Goal: Task Accomplishment & Management: Use online tool/utility

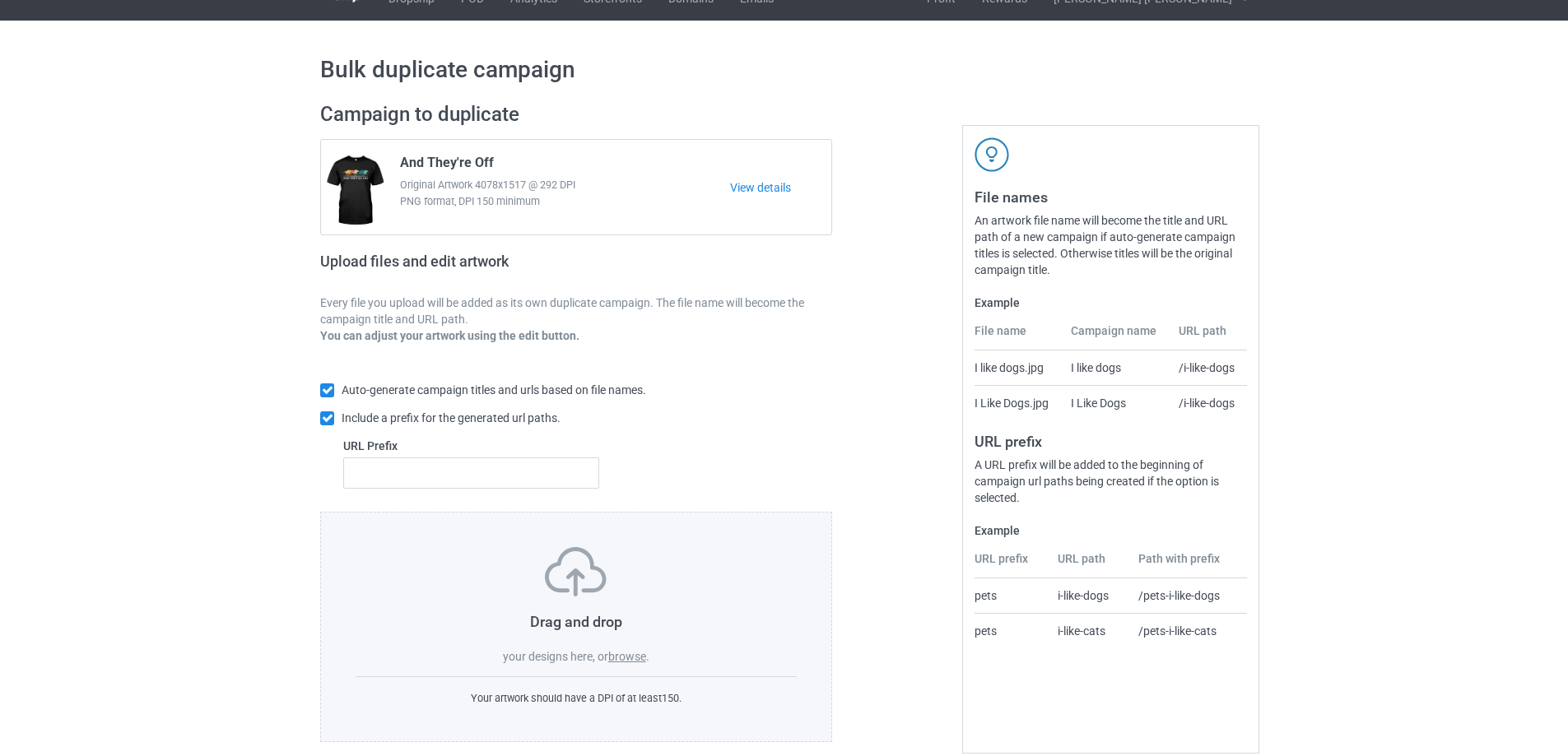
scroll to position [46, 0]
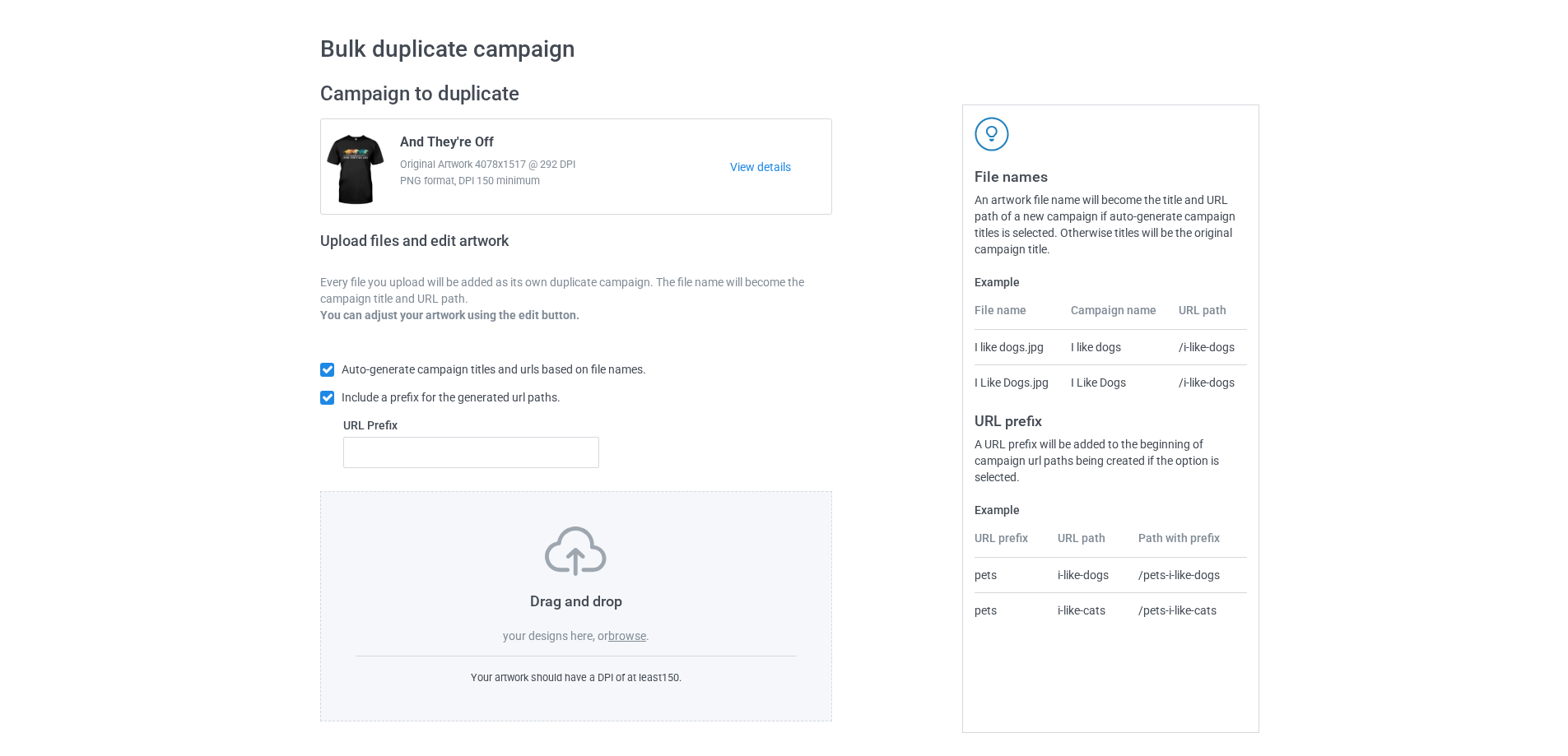
click at [633, 636] on label "browse" at bounding box center [627, 636] width 38 height 13
click at [0, 0] on input "browse" at bounding box center [0, 0] width 0 height 0
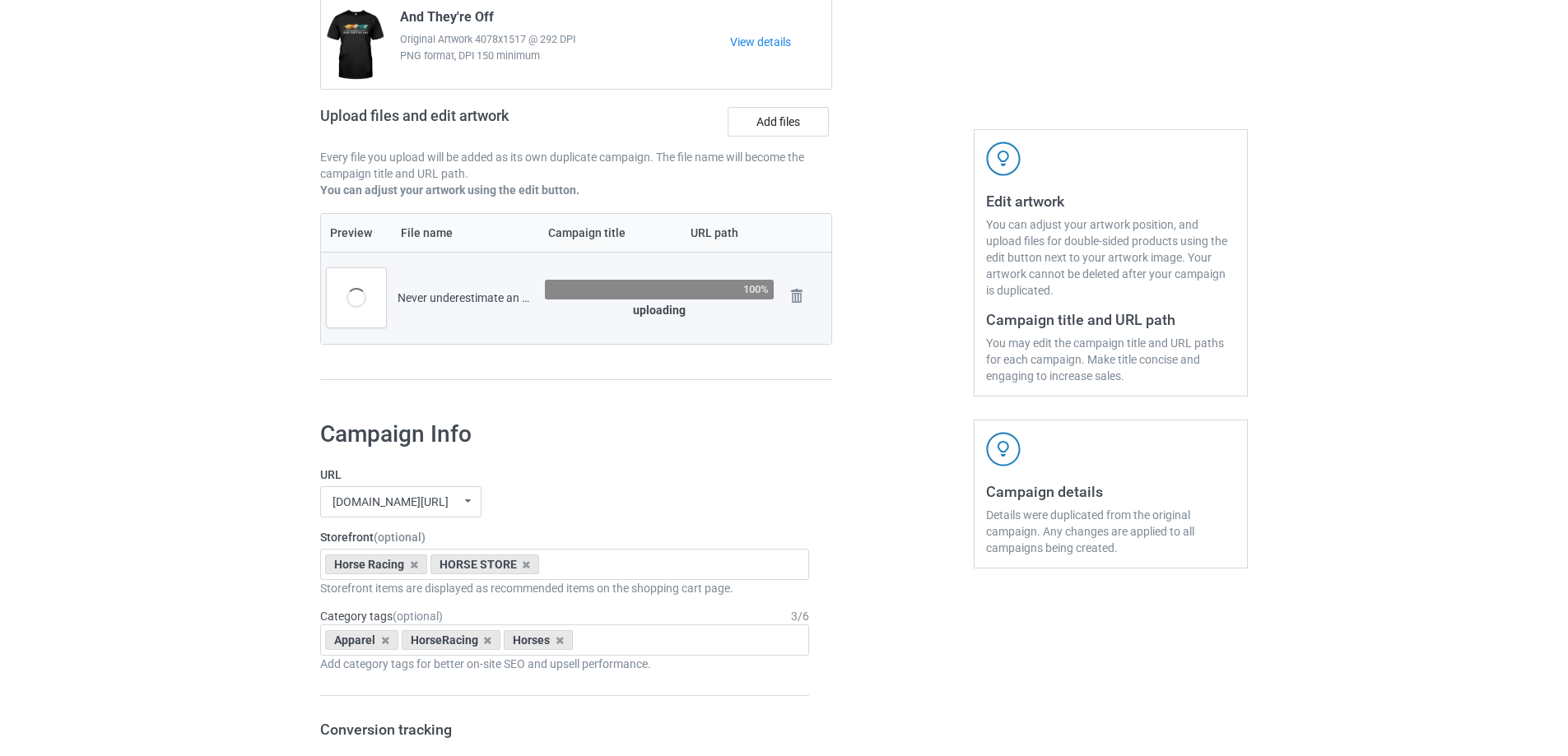
scroll to position [320, 0]
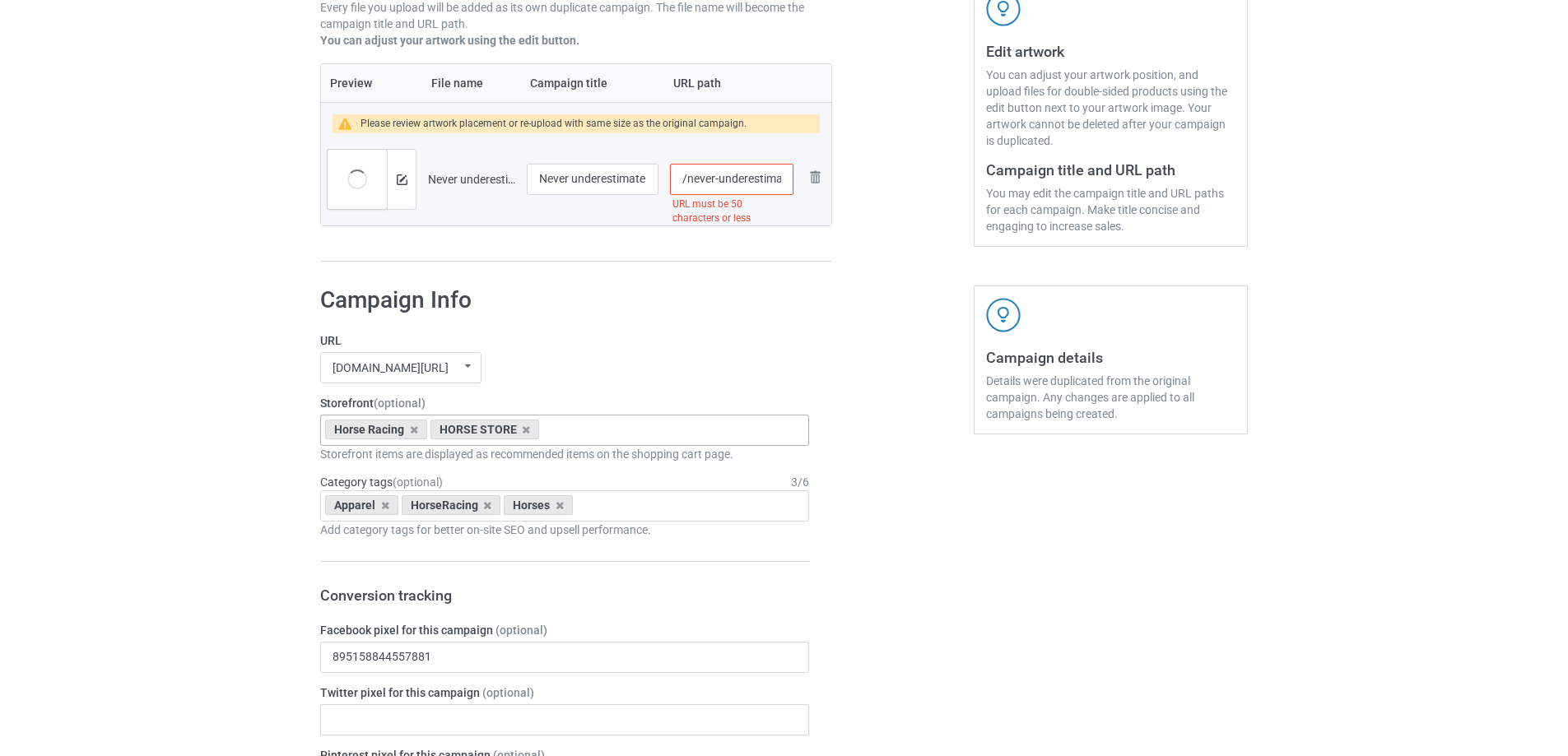
click at [522, 432] on div "HORSE STORE" at bounding box center [485, 429] width 110 height 20
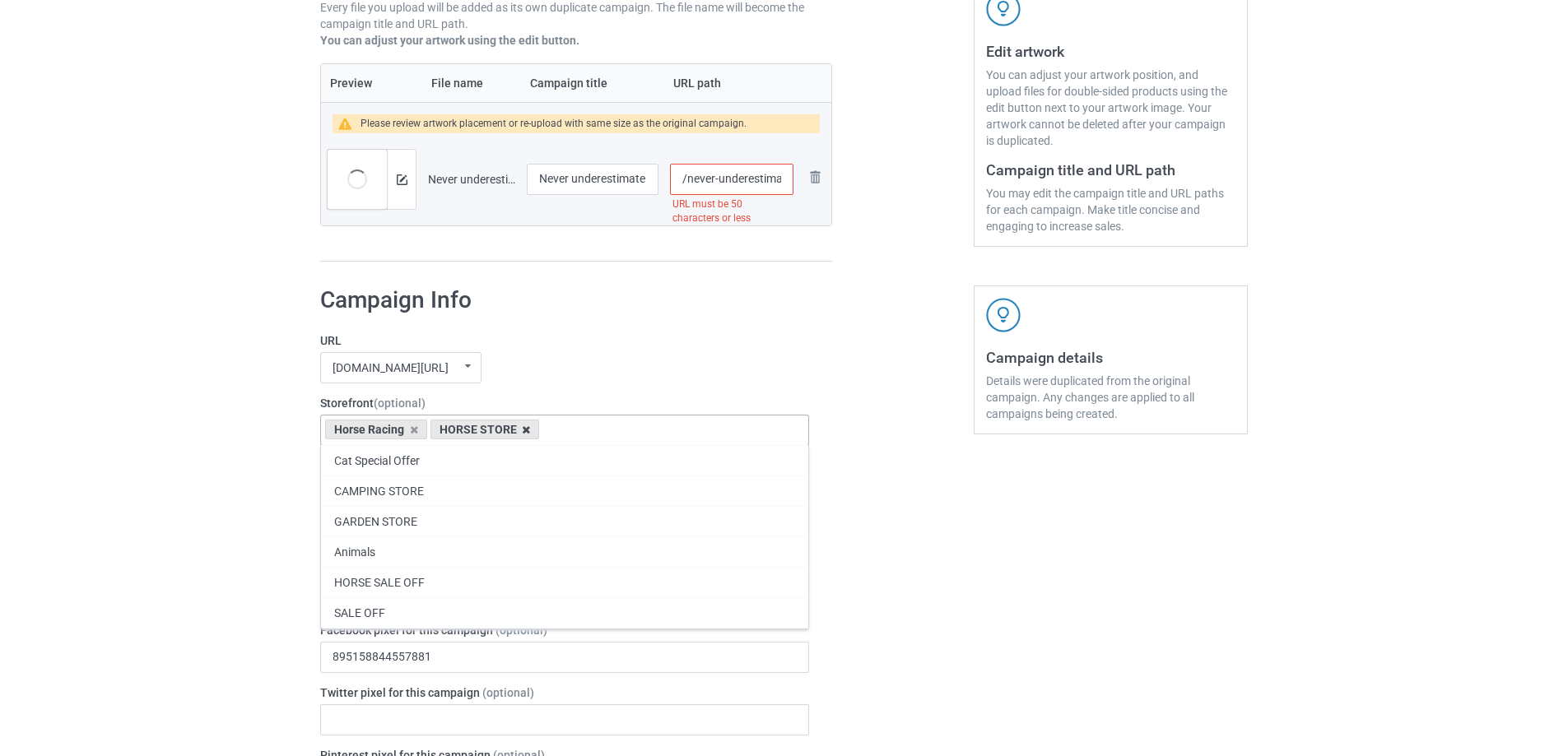
click at [530, 431] on icon at bounding box center [525, 431] width 8 height 11
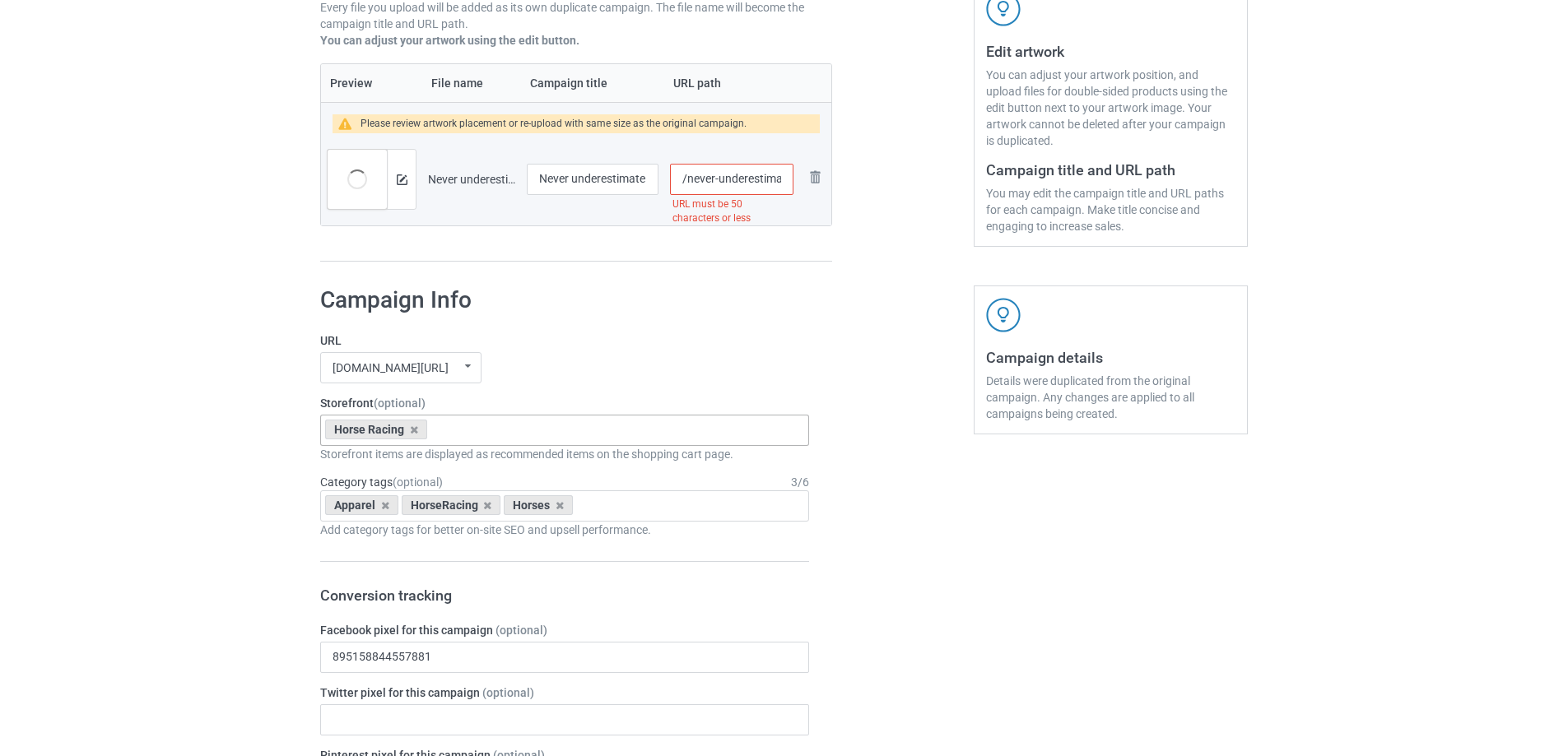
drag, startPoint x: 684, startPoint y: 178, endPoint x: 722, endPoint y: 180, distance: 38.1
click at [722, 180] on input "/never-underestimate-an-old-man-who-loves-horse-racing-black" at bounding box center [732, 179] width 124 height 32
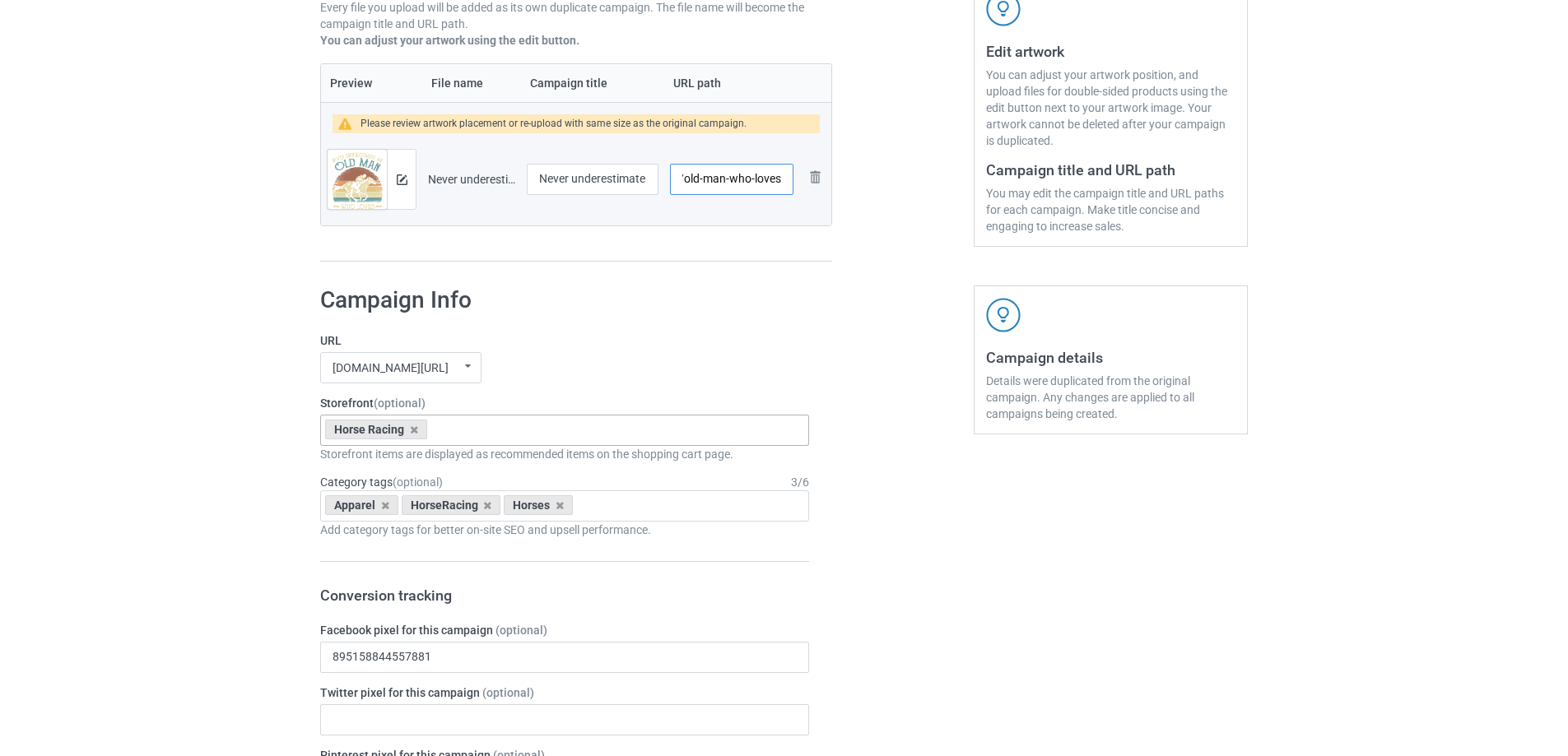
click at [735, 181] on input "/old-man-who-loves-horse-racing-black" at bounding box center [732, 179] width 124 height 32
drag, startPoint x: 761, startPoint y: 179, endPoint x: 782, endPoint y: 179, distance: 21.0
click at [782, 179] on input "/old-man-loves-horse-racing-black" at bounding box center [732, 179] width 124 height 32
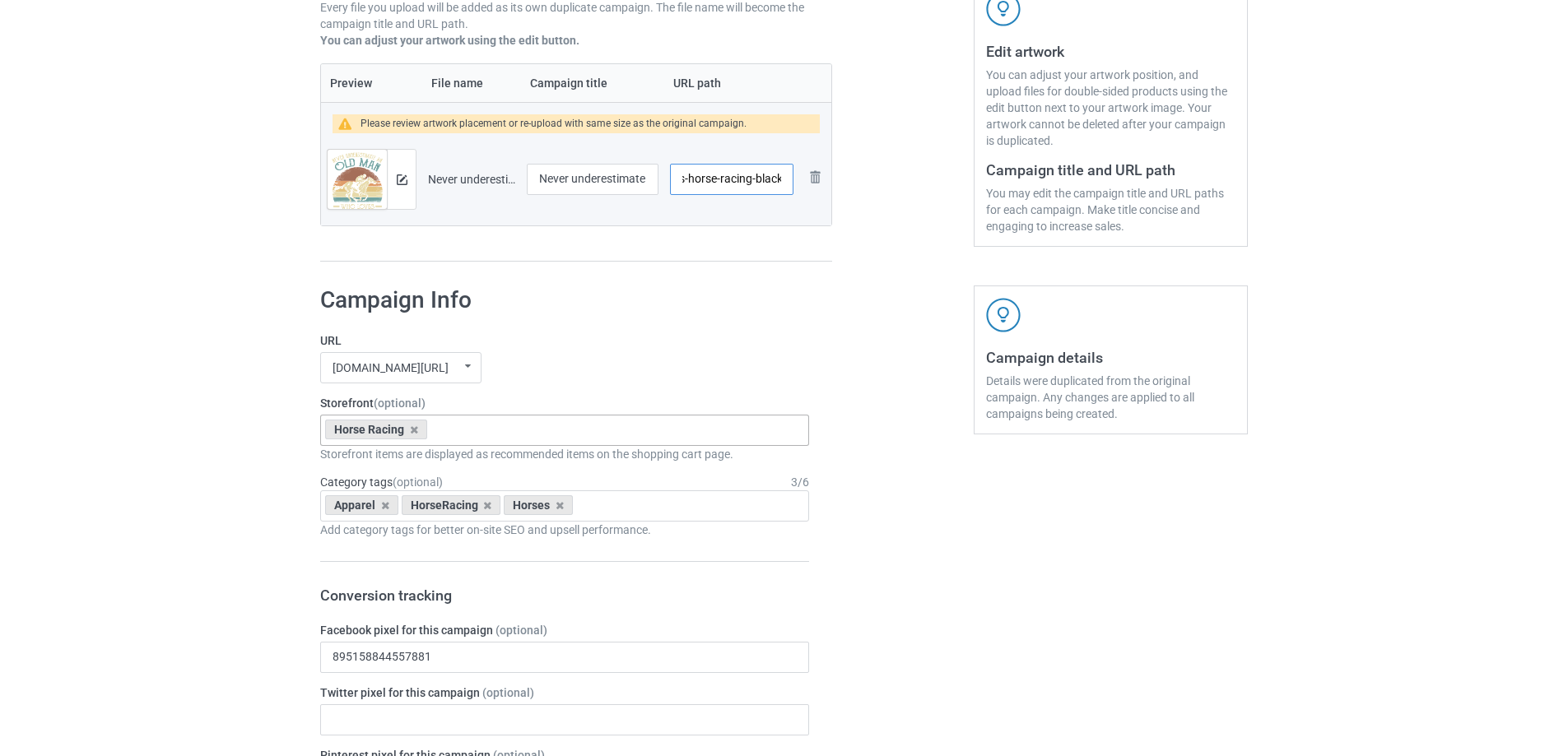
click at [760, 185] on input "/old-man-loves-horse-racing-black" at bounding box center [732, 179] width 124 height 32
click at [761, 253] on div "Preview File name Campaign title URL path Please review artwork placement or re…" at bounding box center [576, 163] width 512 height 199
drag, startPoint x: 709, startPoint y: 177, endPoint x: 764, endPoint y: 179, distance: 55.0
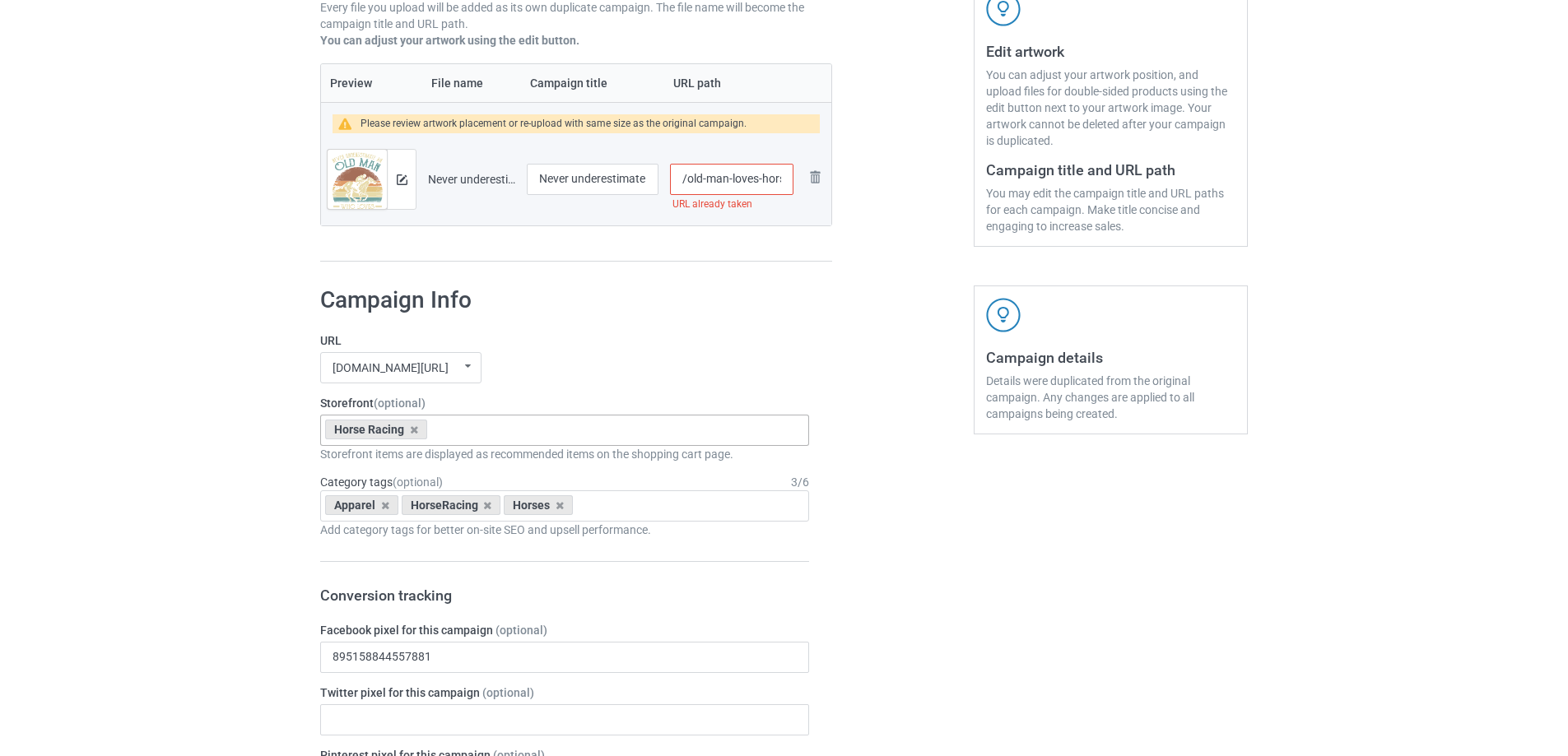
click at [764, 179] on input "/old-man-loves-horse-racing" at bounding box center [732, 179] width 124 height 32
click at [765, 179] on input "/old-man-loves-horse-racing" at bounding box center [732, 179] width 124 height 32
drag, startPoint x: 732, startPoint y: 179, endPoint x: 765, endPoint y: 183, distance: 33.2
click at [765, 183] on input "/old-man-loves-horse-racing" at bounding box center [732, 179] width 124 height 32
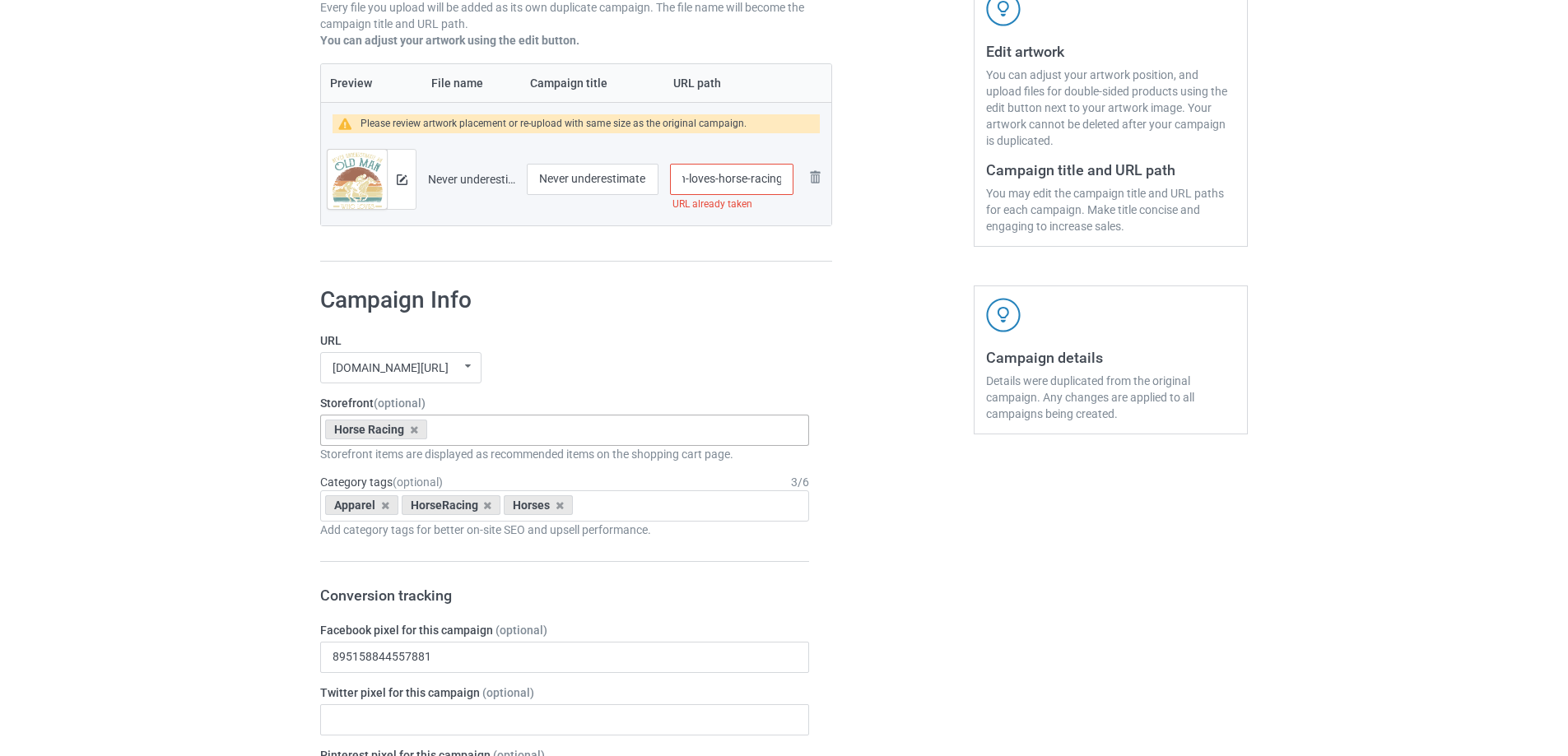
click at [710, 188] on input "/old-man-loves-horse-racing" at bounding box center [732, 179] width 124 height 32
drag, startPoint x: 715, startPoint y: 177, endPoint x: 594, endPoint y: 183, distance: 121.1
click at [594, 183] on tr "Preview and edit artwork Never underestimate an old man who loves horse racing …" at bounding box center [576, 179] width 511 height 92
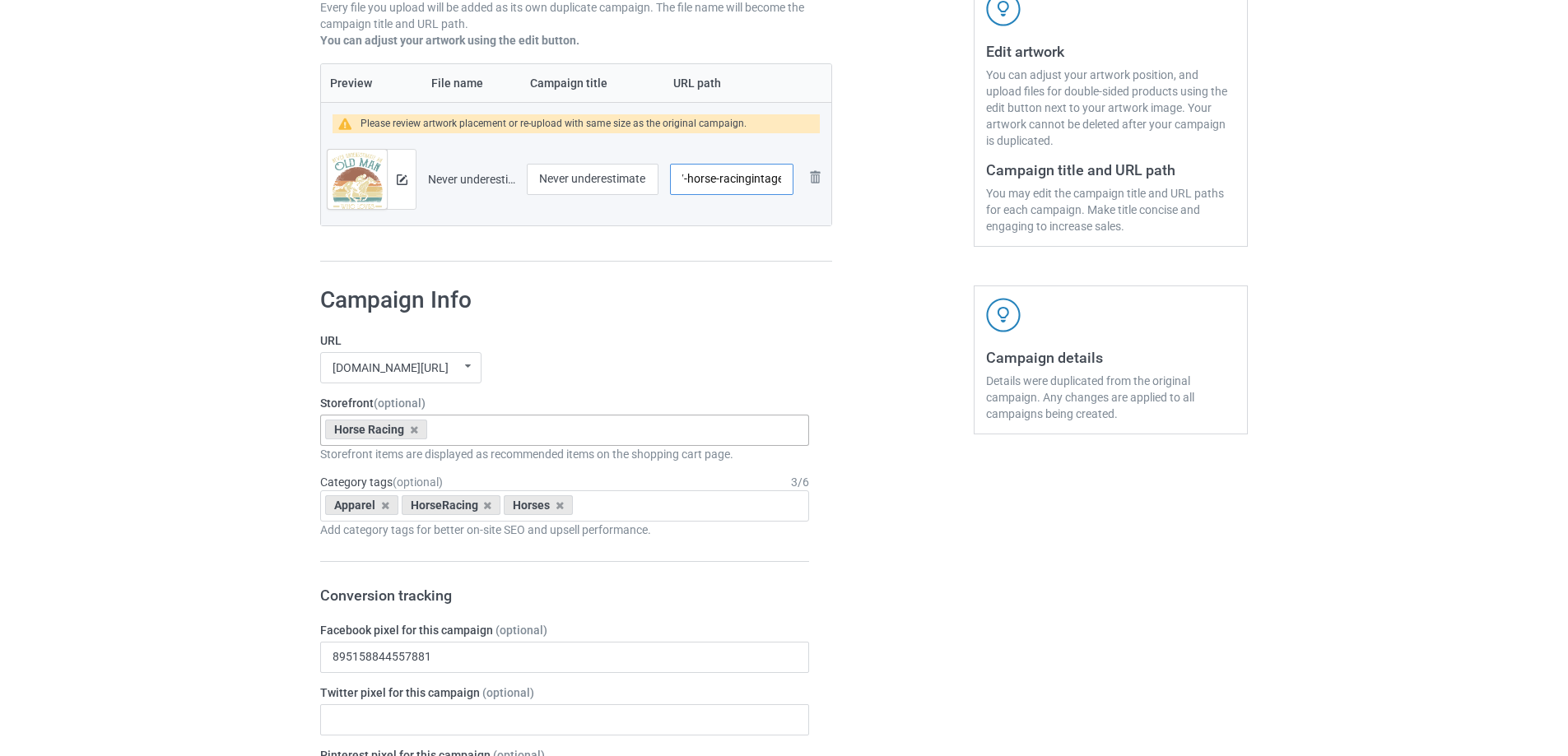
click at [751, 180] on input "/-horse-racingintage" at bounding box center [732, 179] width 124 height 32
drag, startPoint x: 751, startPoint y: 180, endPoint x: 833, endPoint y: 180, distance: 82.0
click at [833, 180] on div "Campaign to duplicate And They're Off Original Artwork 4078x1517 @ 292 DPI PNG …" at bounding box center [576, 34] width 535 height 479
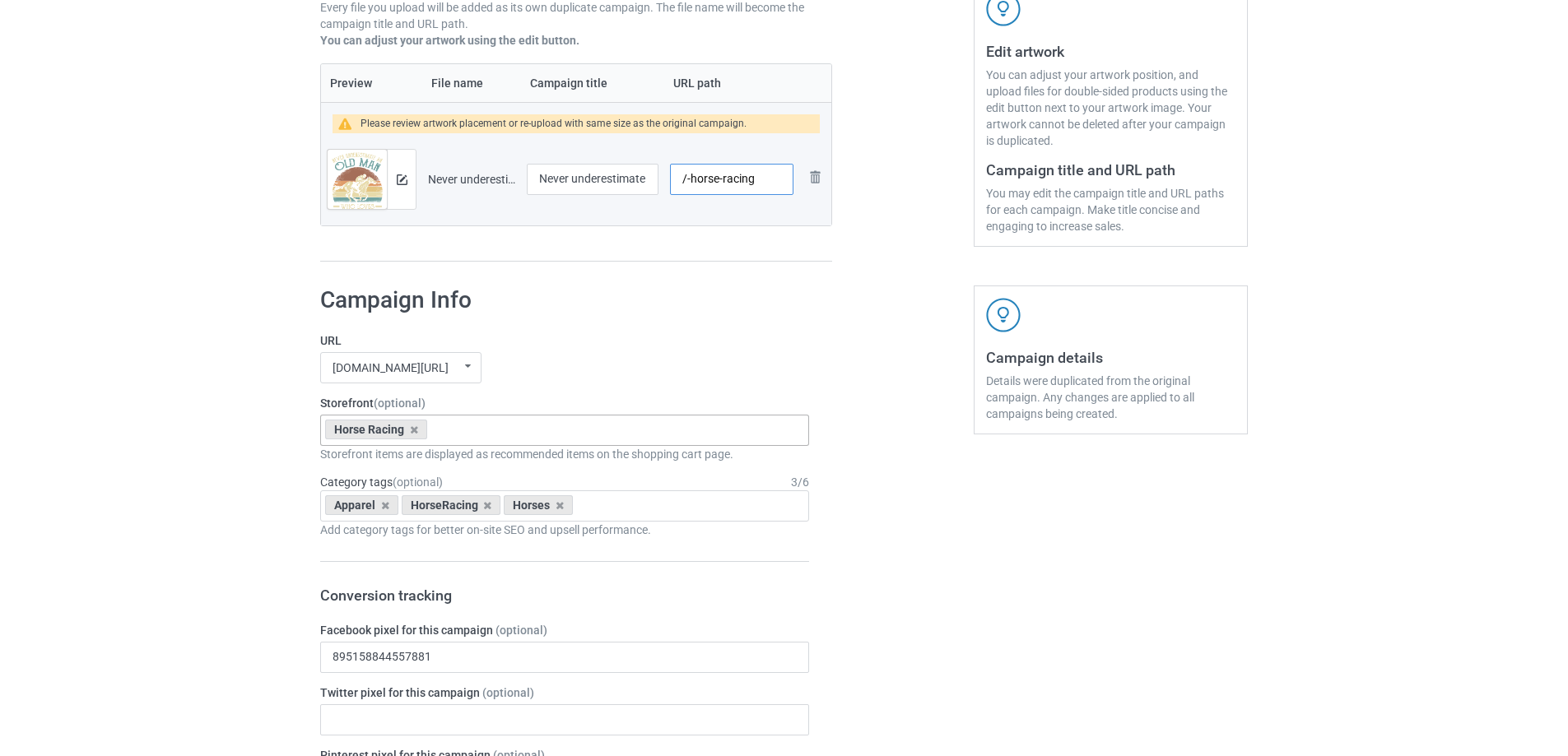
click at [686, 181] on input "/-horse-racing" at bounding box center [732, 179] width 124 height 32
paste input "vintage"
click at [905, 209] on div at bounding box center [902, 34] width 118 height 479
drag, startPoint x: 766, startPoint y: 180, endPoint x: 785, endPoint y: 179, distance: 19.0
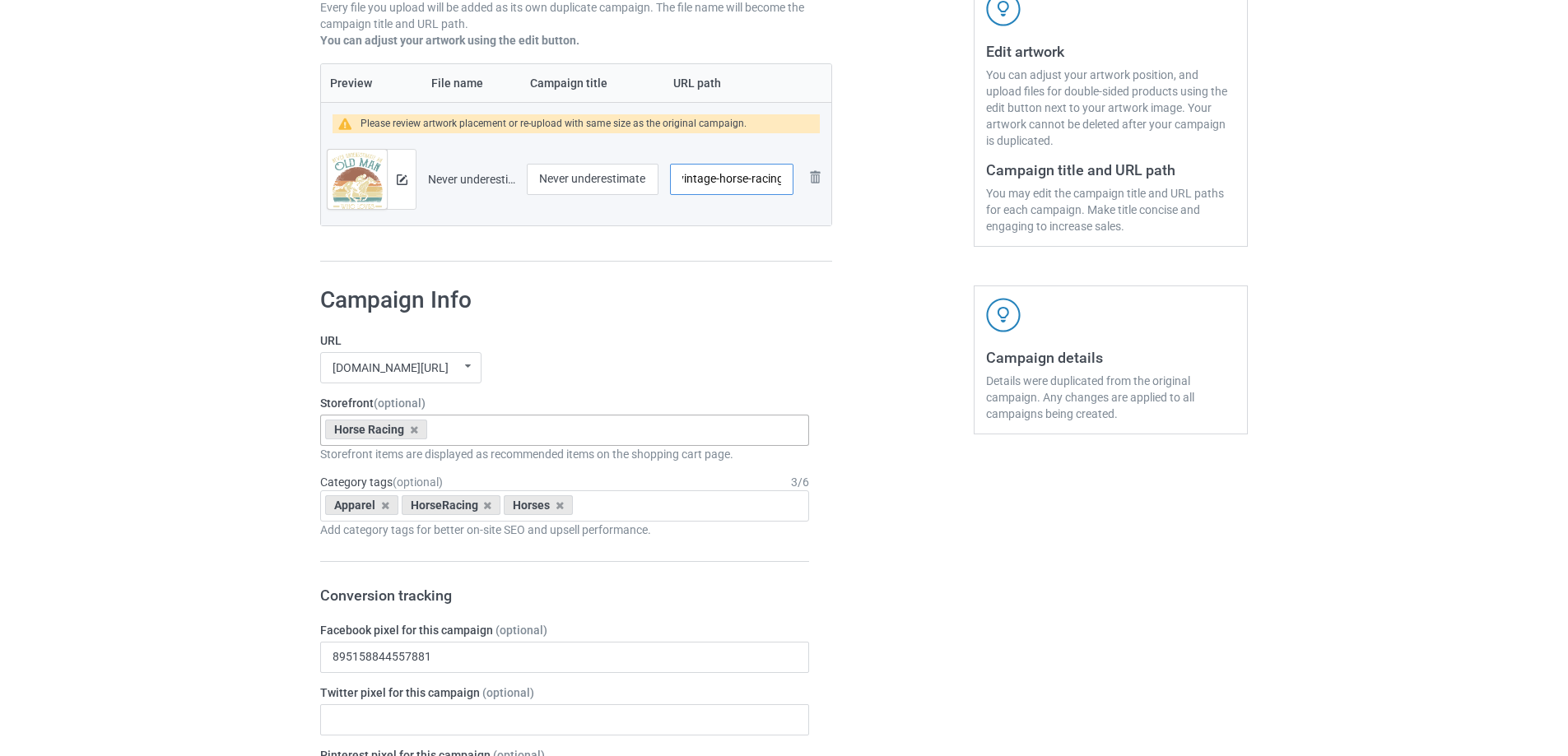
click at [785, 179] on input "/vintage-horse-racing" at bounding box center [732, 179] width 124 height 32
click at [780, 180] on input "/vintage-horse-racing" at bounding box center [732, 179] width 124 height 32
type input "/vintage-horse-racing-man"
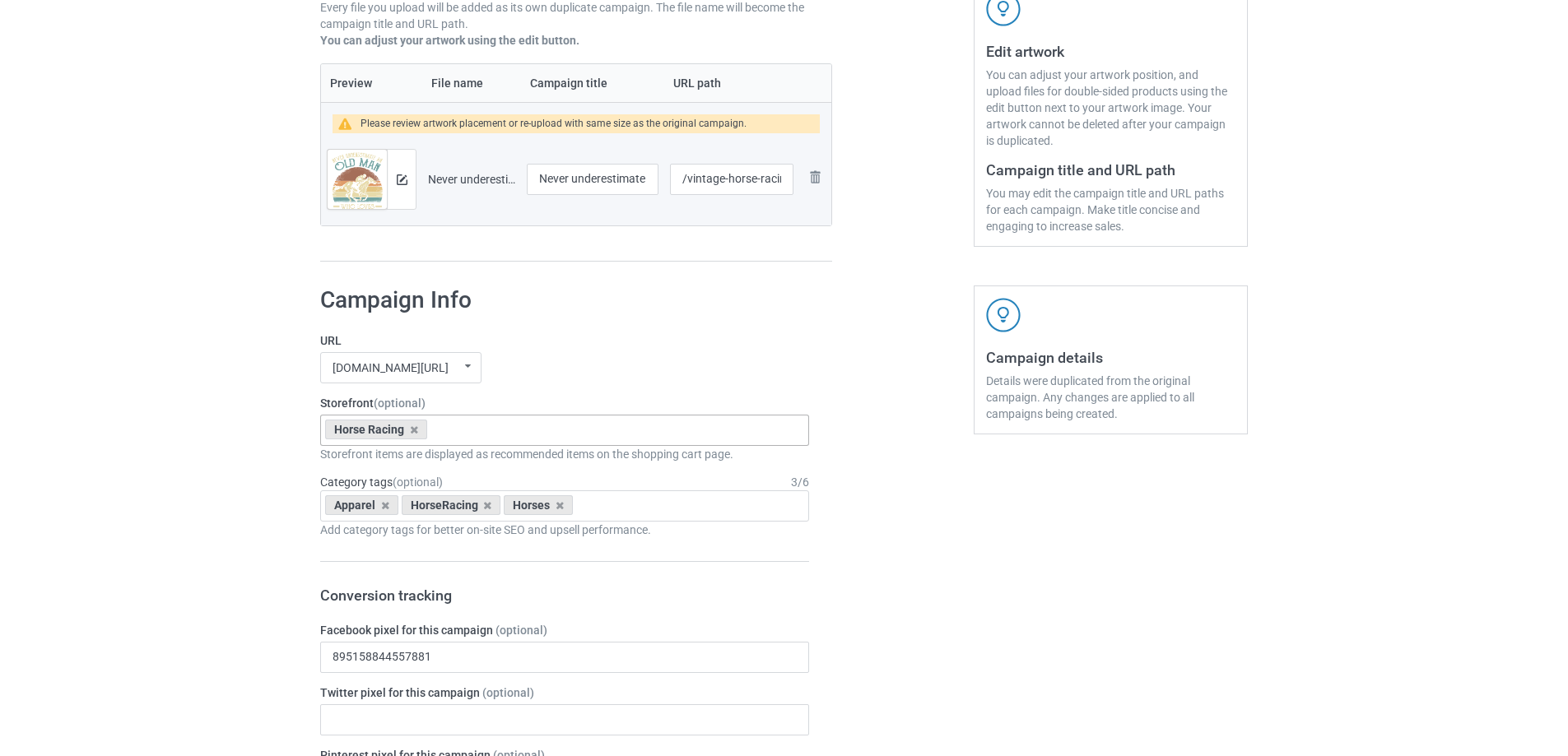
drag, startPoint x: 849, startPoint y: 180, endPoint x: 852, endPoint y: 192, distance: 12.4
click at [846, 181] on div at bounding box center [902, 34] width 118 height 479
drag, startPoint x: 581, startPoint y: 183, endPoint x: 680, endPoint y: 175, distance: 99.3
click at [680, 175] on tr "Preview and edit artwork Never underestimate an old man who loves horse racing …" at bounding box center [576, 179] width 511 height 92
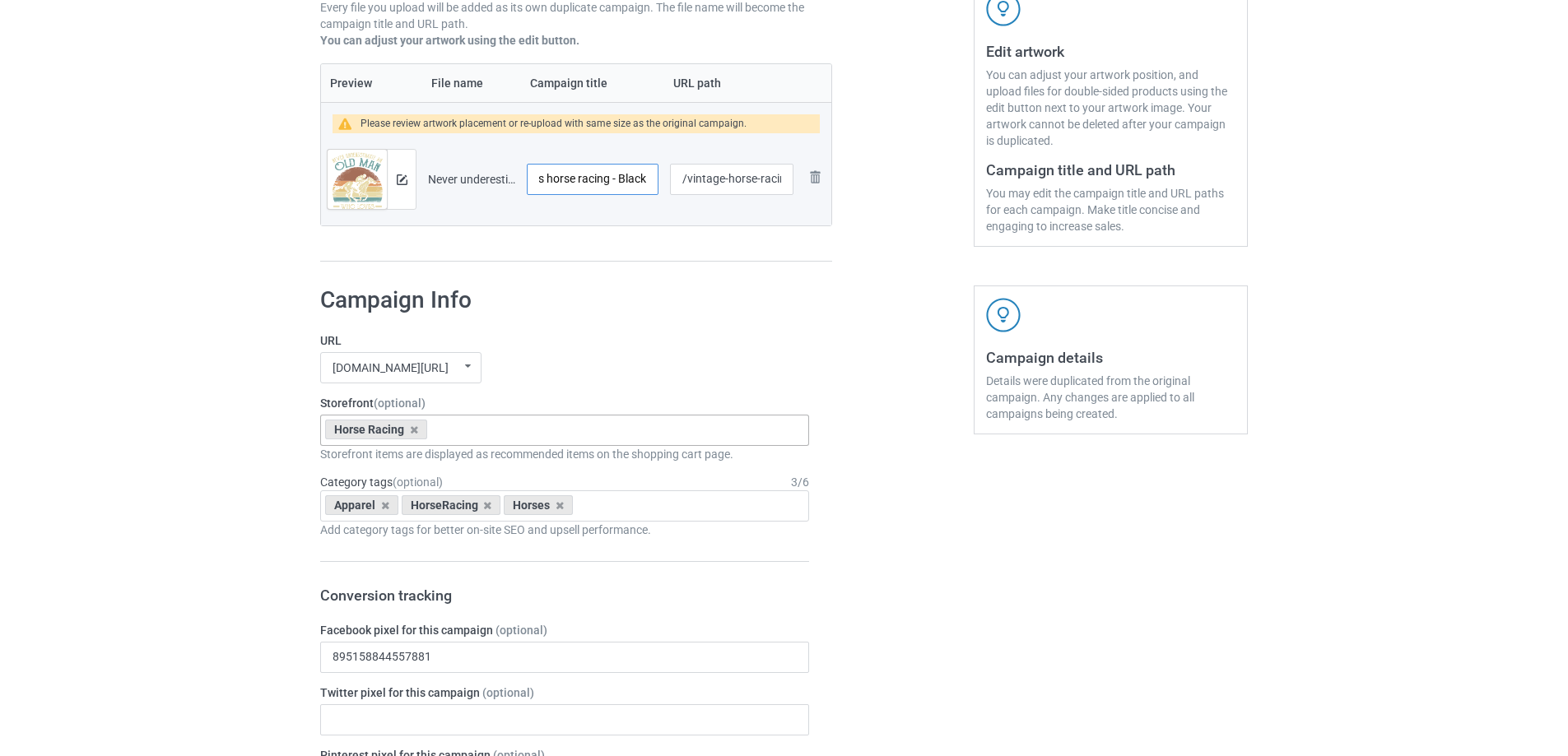
click at [642, 181] on input "Never underestimate an old man who loves horse racing - Black" at bounding box center [593, 179] width 132 height 32
type input "Never underestimate an old man who loves horse racing"
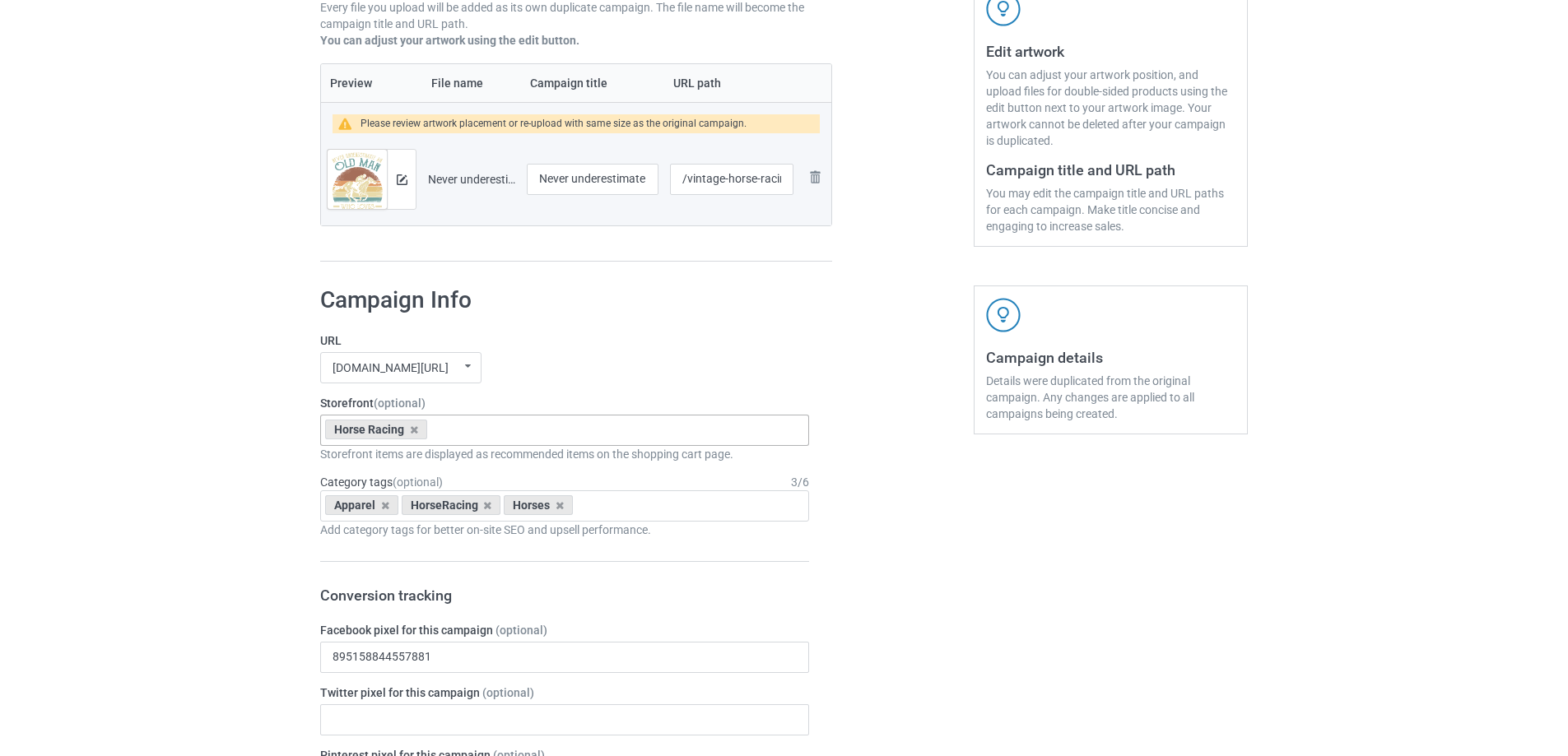
click at [962, 264] on div at bounding box center [902, 34] width 118 height 479
click at [401, 177] on img at bounding box center [403, 180] width 11 height 11
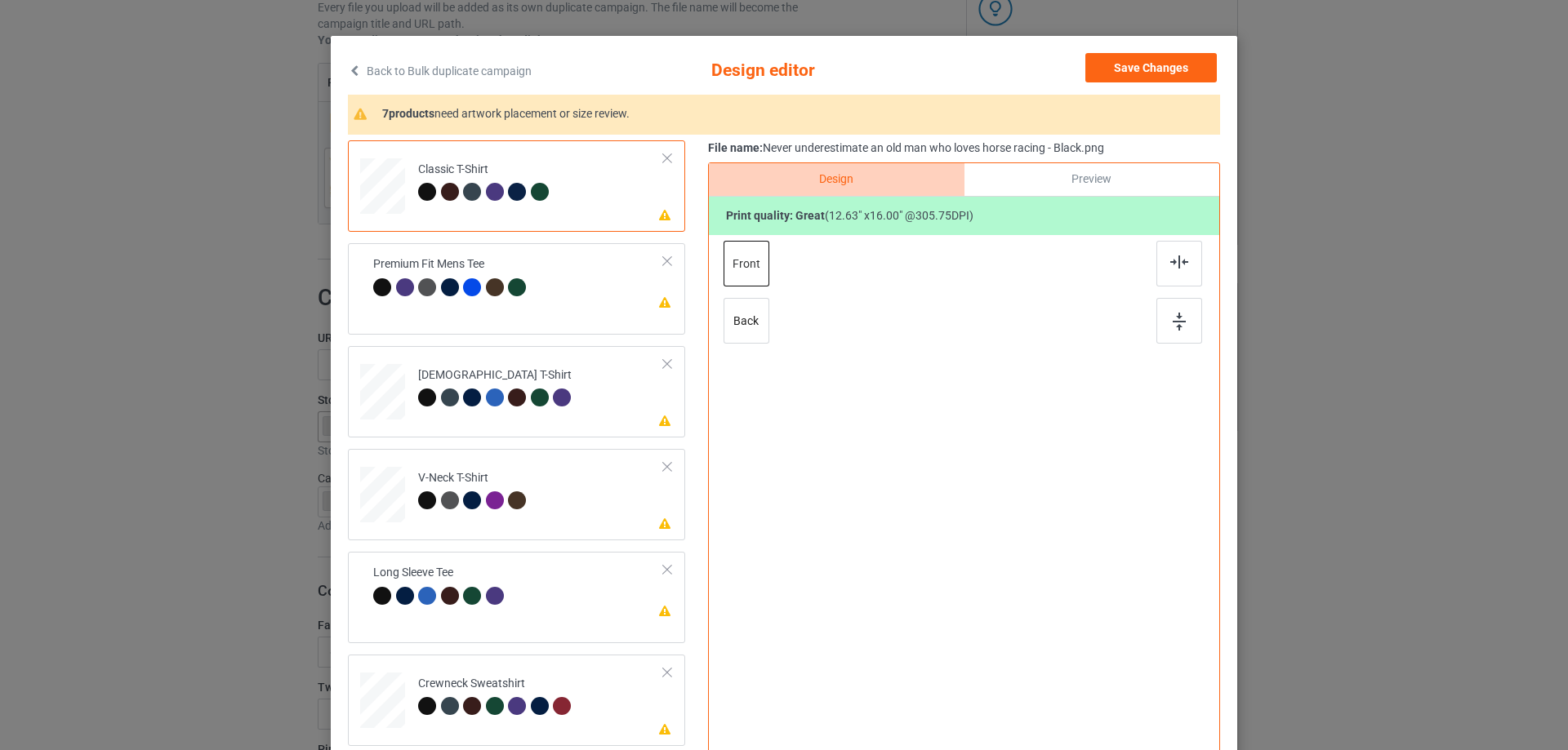
scroll to position [137, 0]
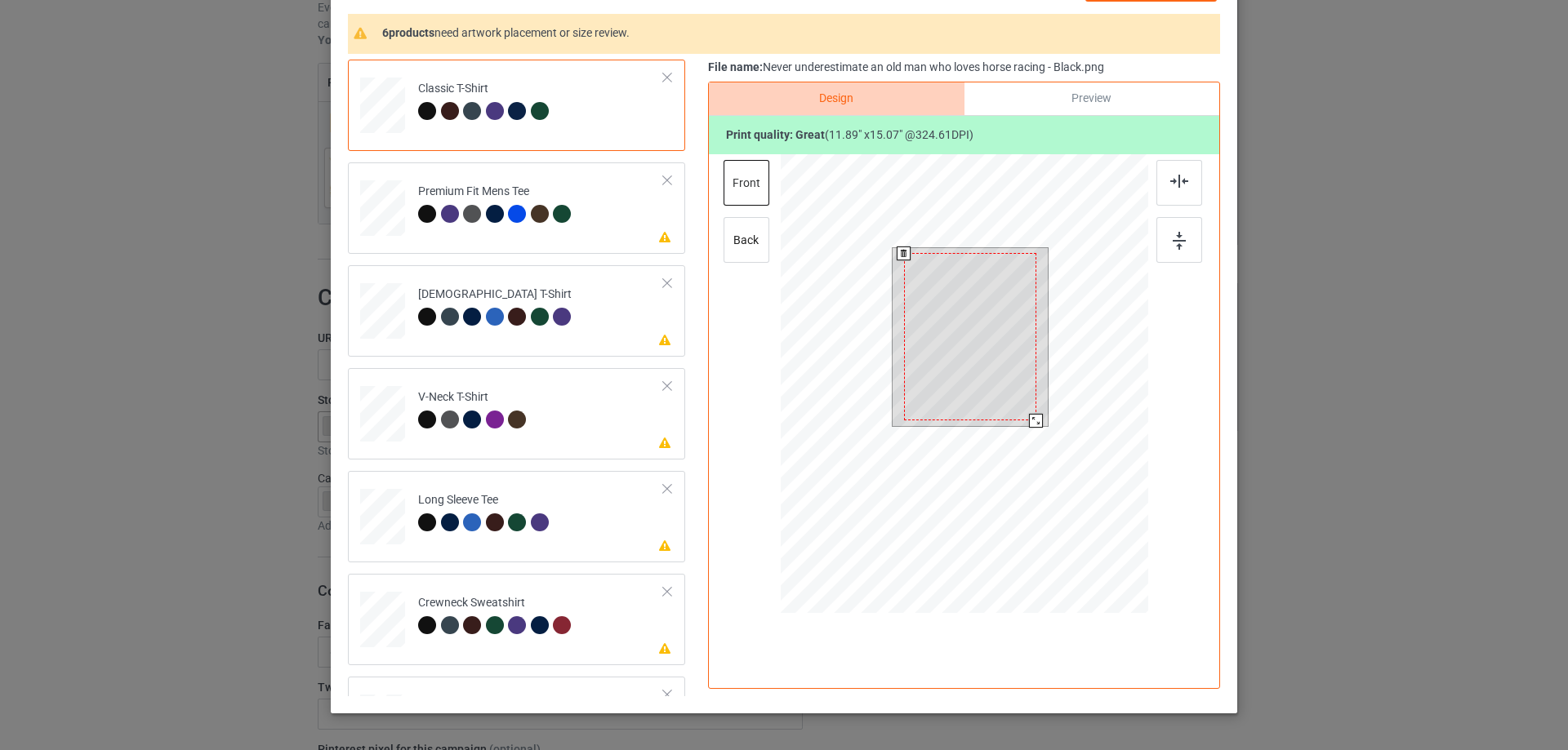
click at [1031, 423] on div at bounding box center [1035, 421] width 14 height 14
click at [994, 395] on div at bounding box center [968, 334] width 132 height 167
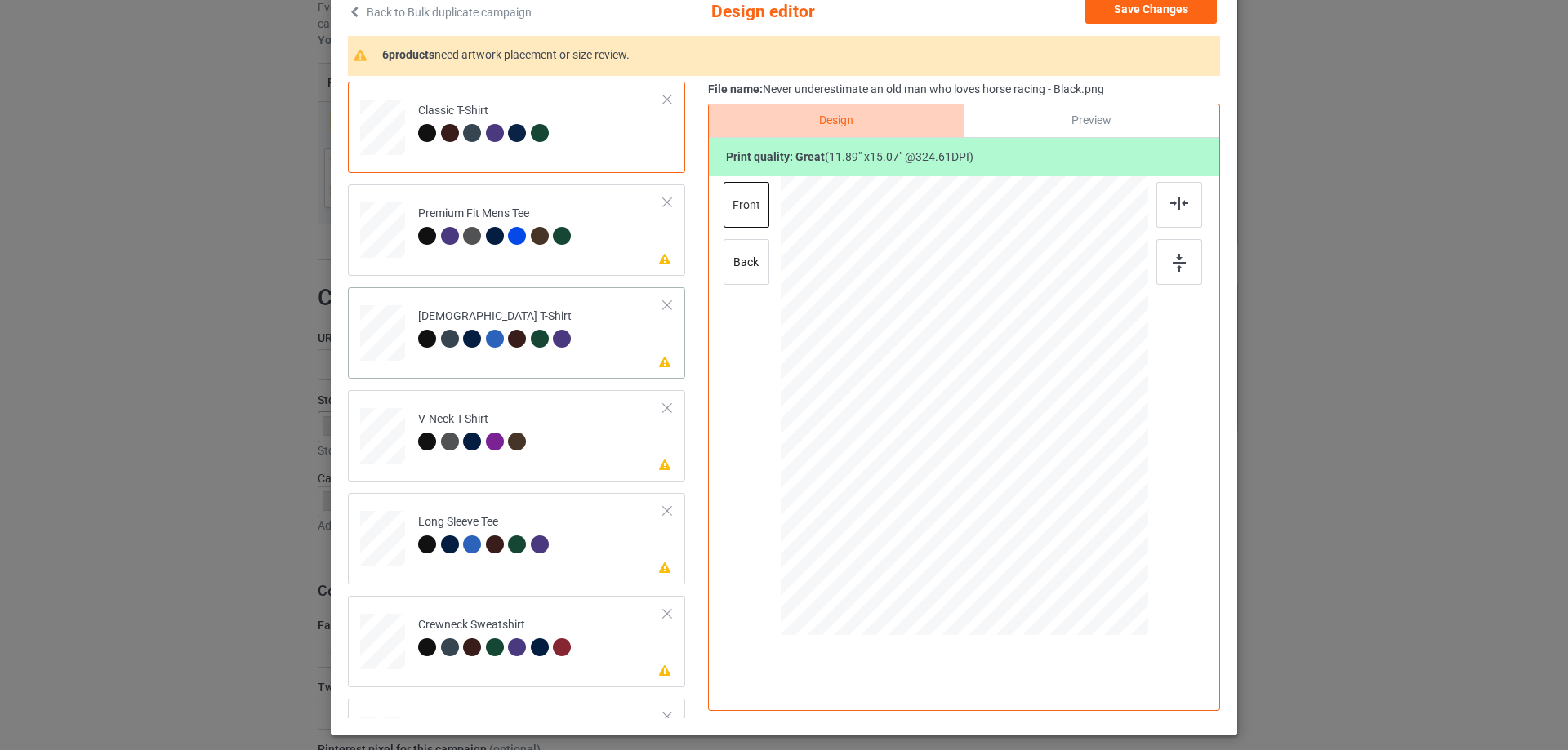
scroll to position [55, 0]
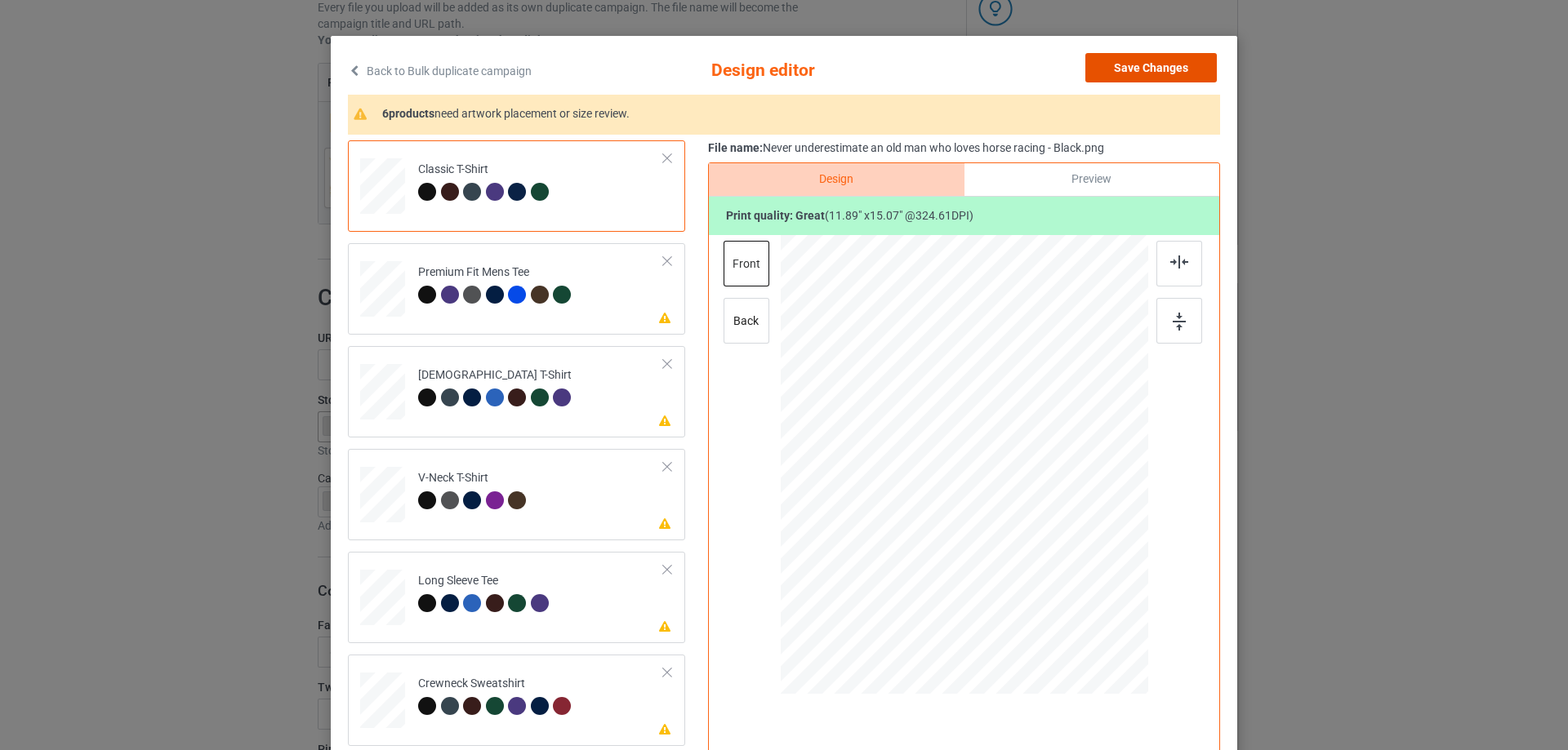
click at [1145, 68] on button "Save Changes" at bounding box center [1150, 68] width 132 height 30
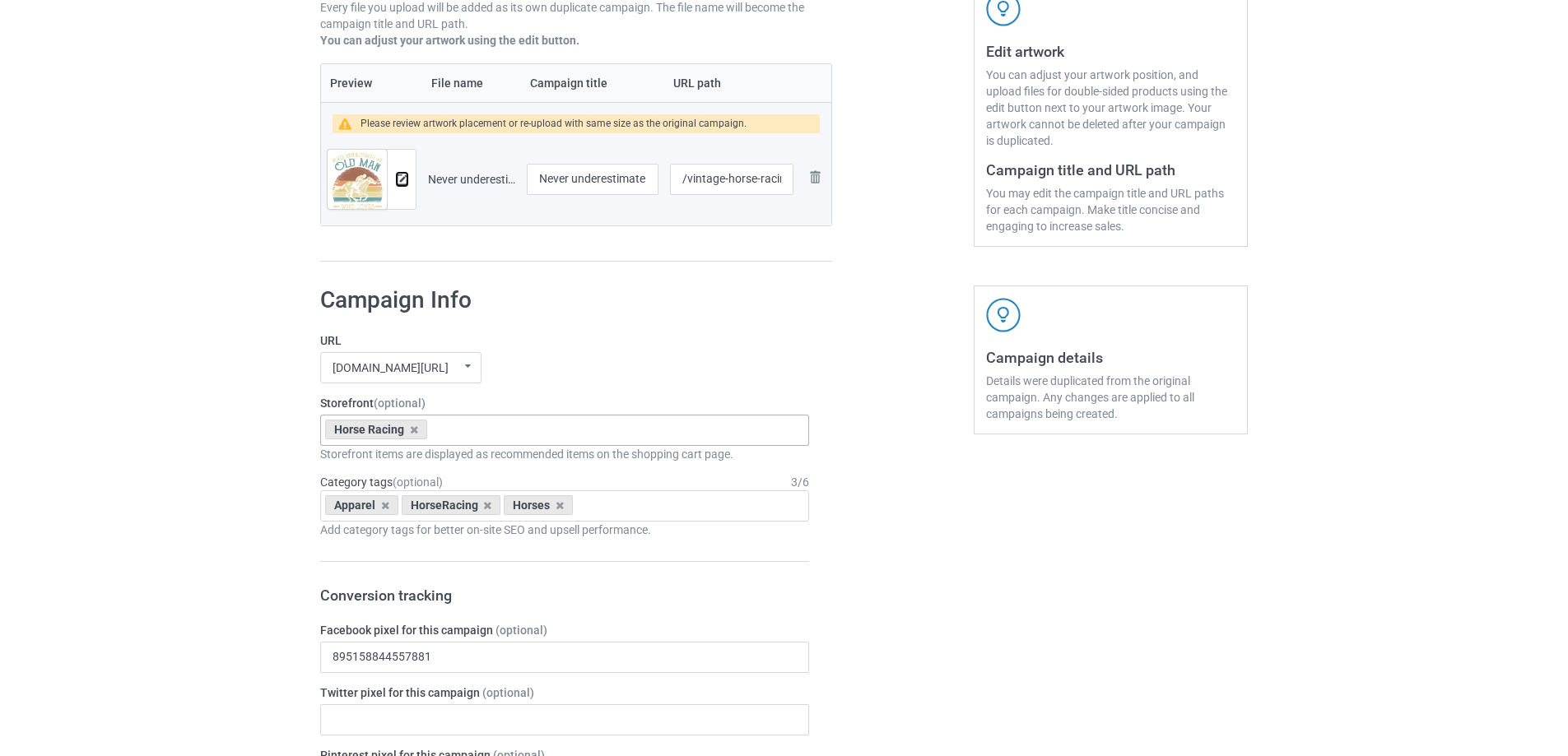
click at [404, 179] on img at bounding box center [403, 180] width 11 height 11
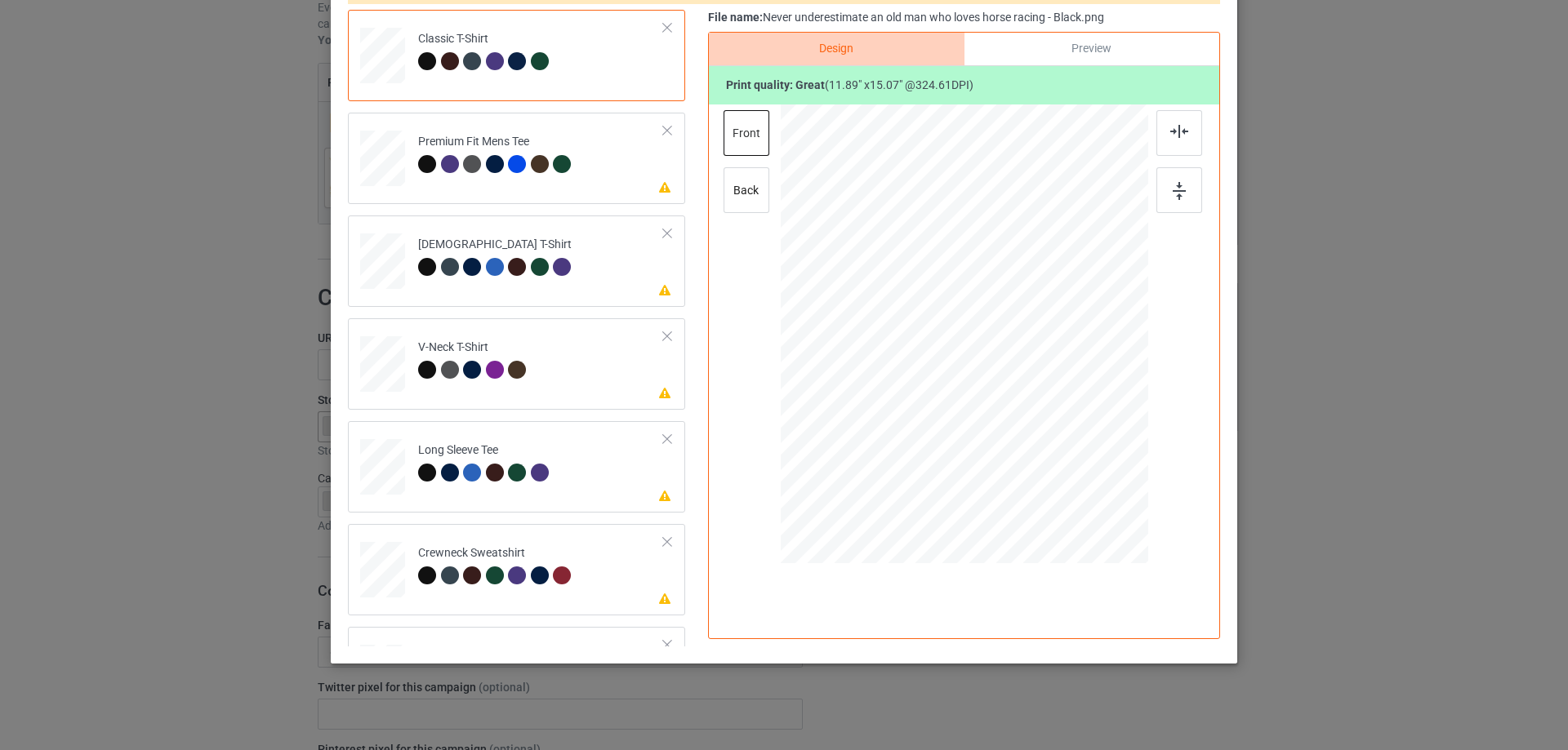
scroll to position [192, 0]
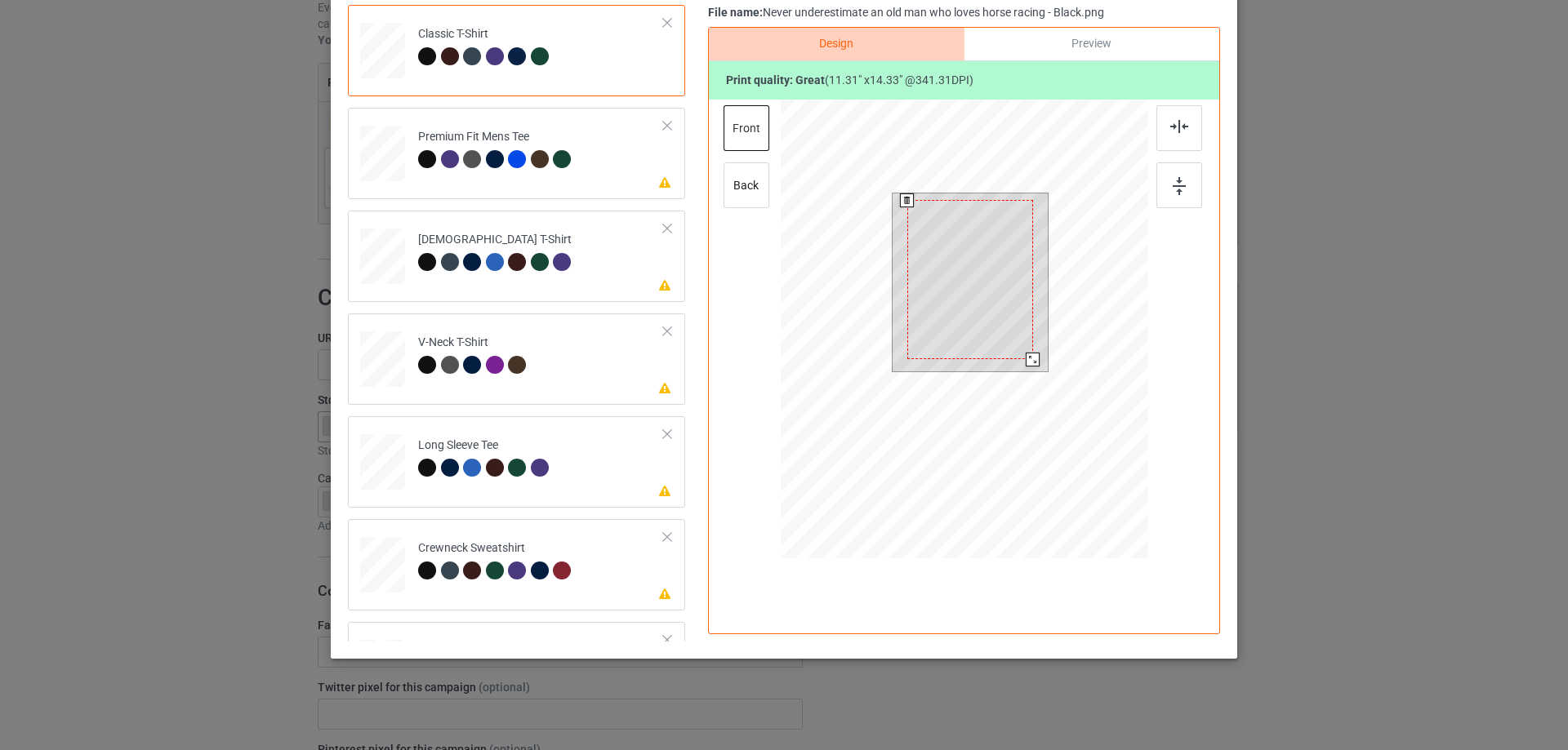
click at [1026, 362] on div at bounding box center [1032, 359] width 14 height 14
click at [983, 333] on div at bounding box center [969, 277] width 125 height 160
click at [1033, 359] on div at bounding box center [1035, 360] width 14 height 14
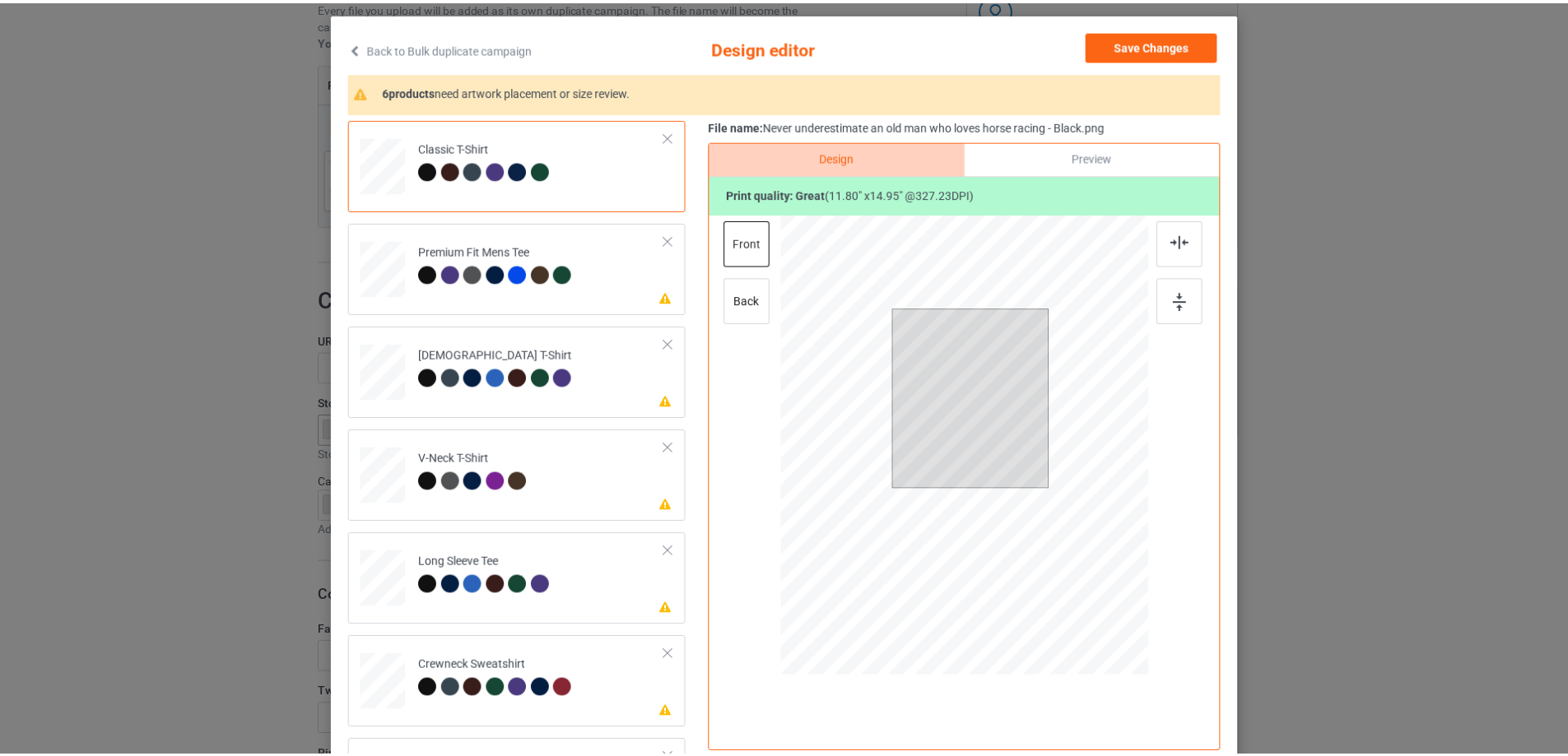
scroll to position [0, 0]
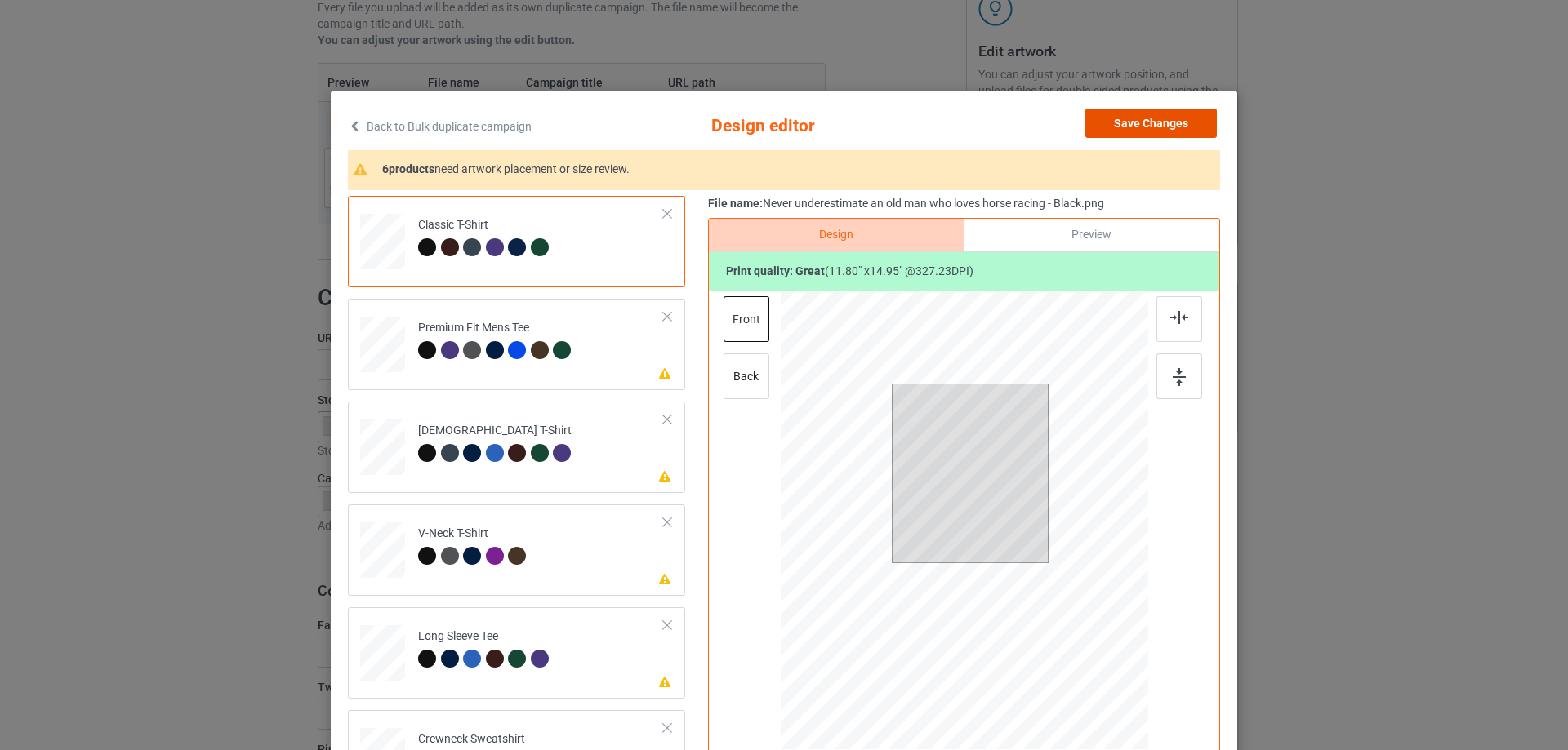
click at [1167, 125] on button "Save Changes" at bounding box center [1150, 124] width 132 height 30
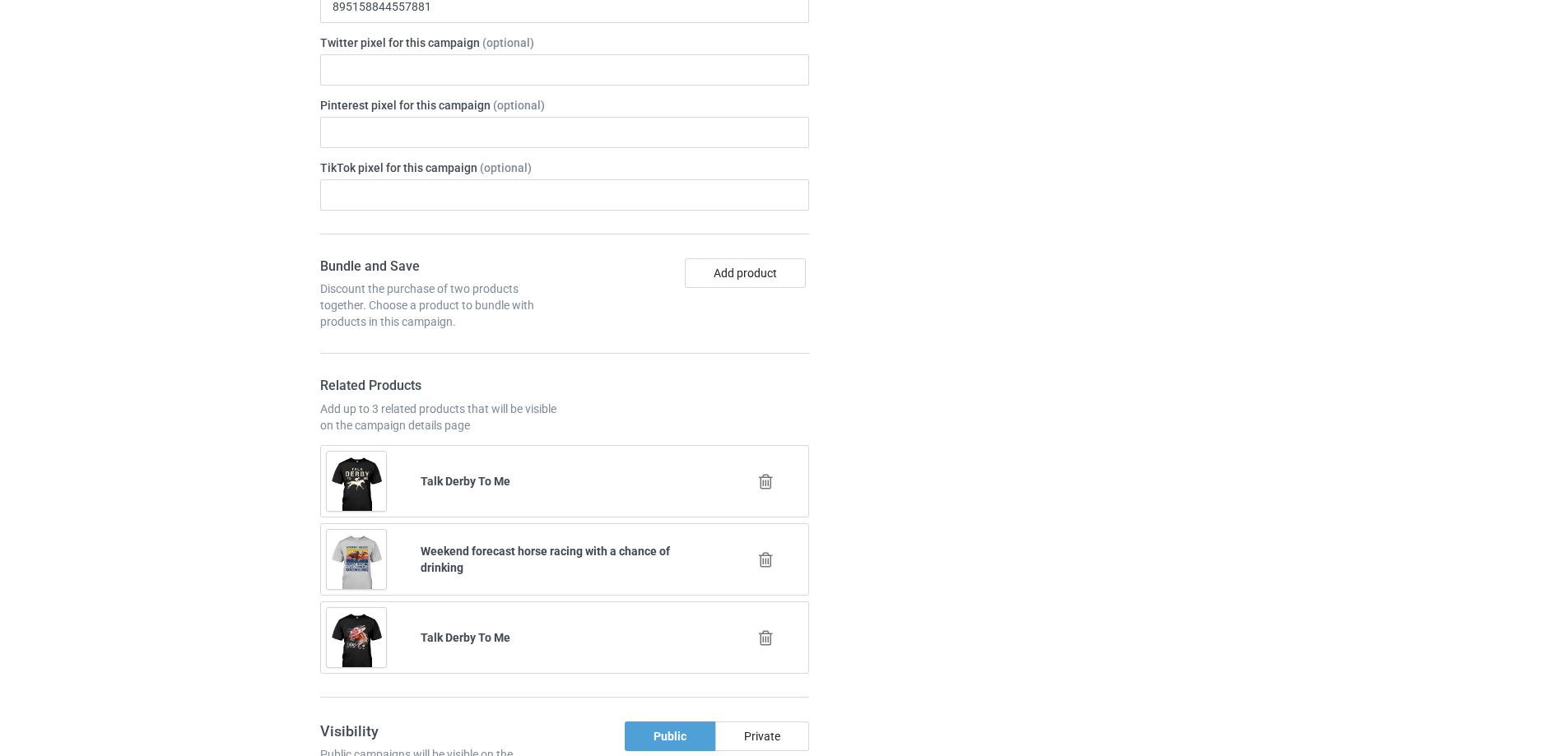
scroll to position [1007, 0]
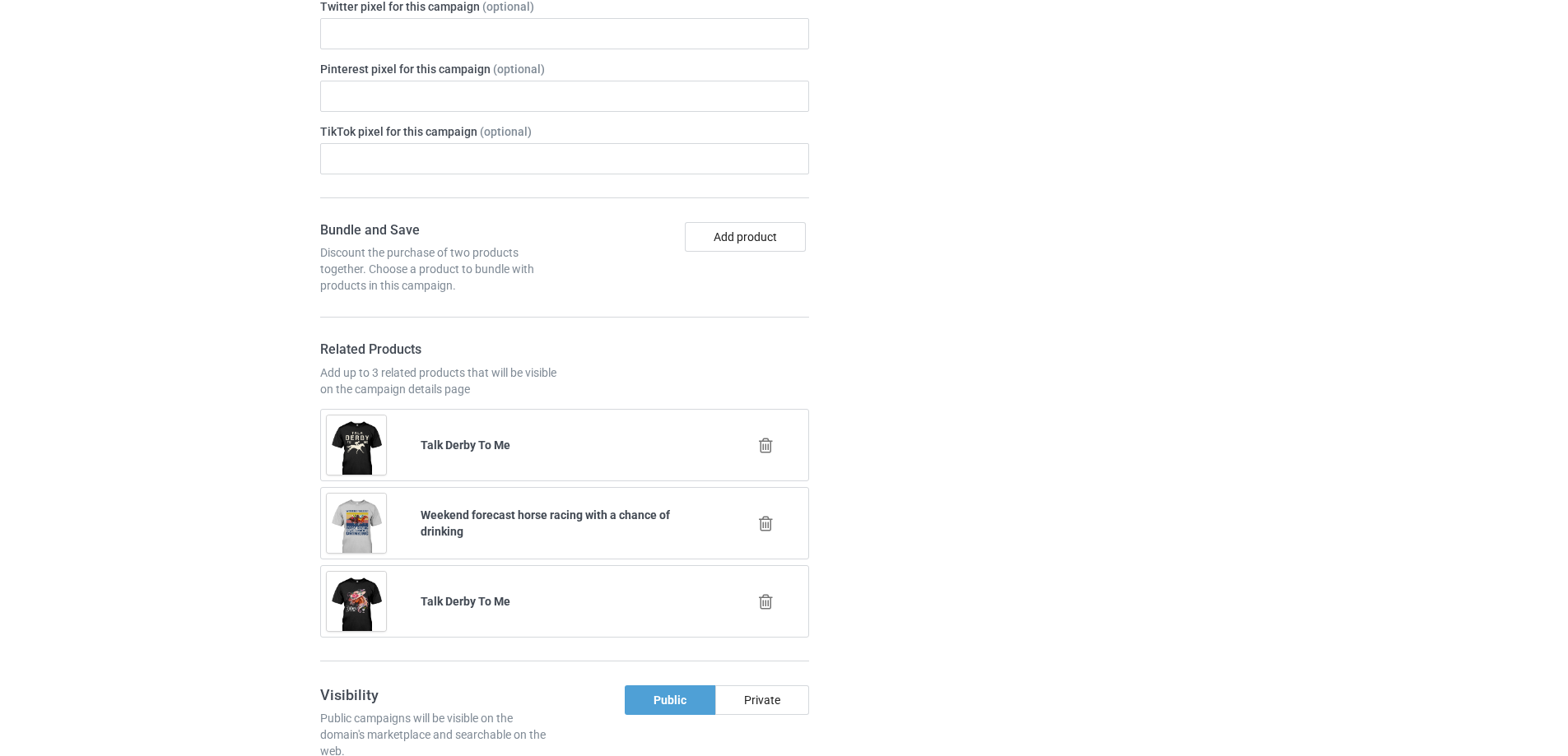
click at [760, 598] on icon at bounding box center [766, 602] width 20 height 18
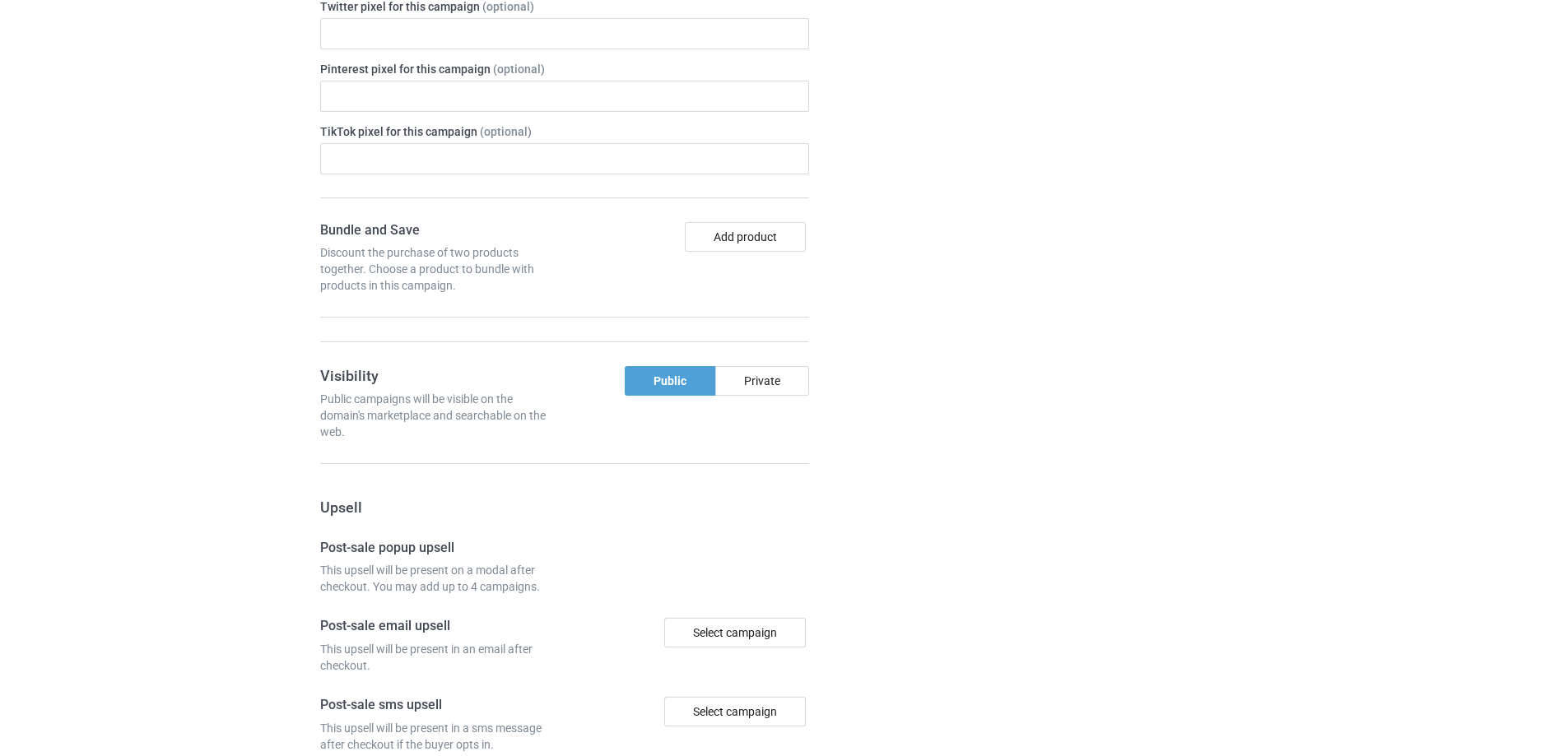
click at [1033, 581] on div "Campaign details Details were duplicated from the original campaign. Any change…" at bounding box center [1111, 303] width 298 height 1431
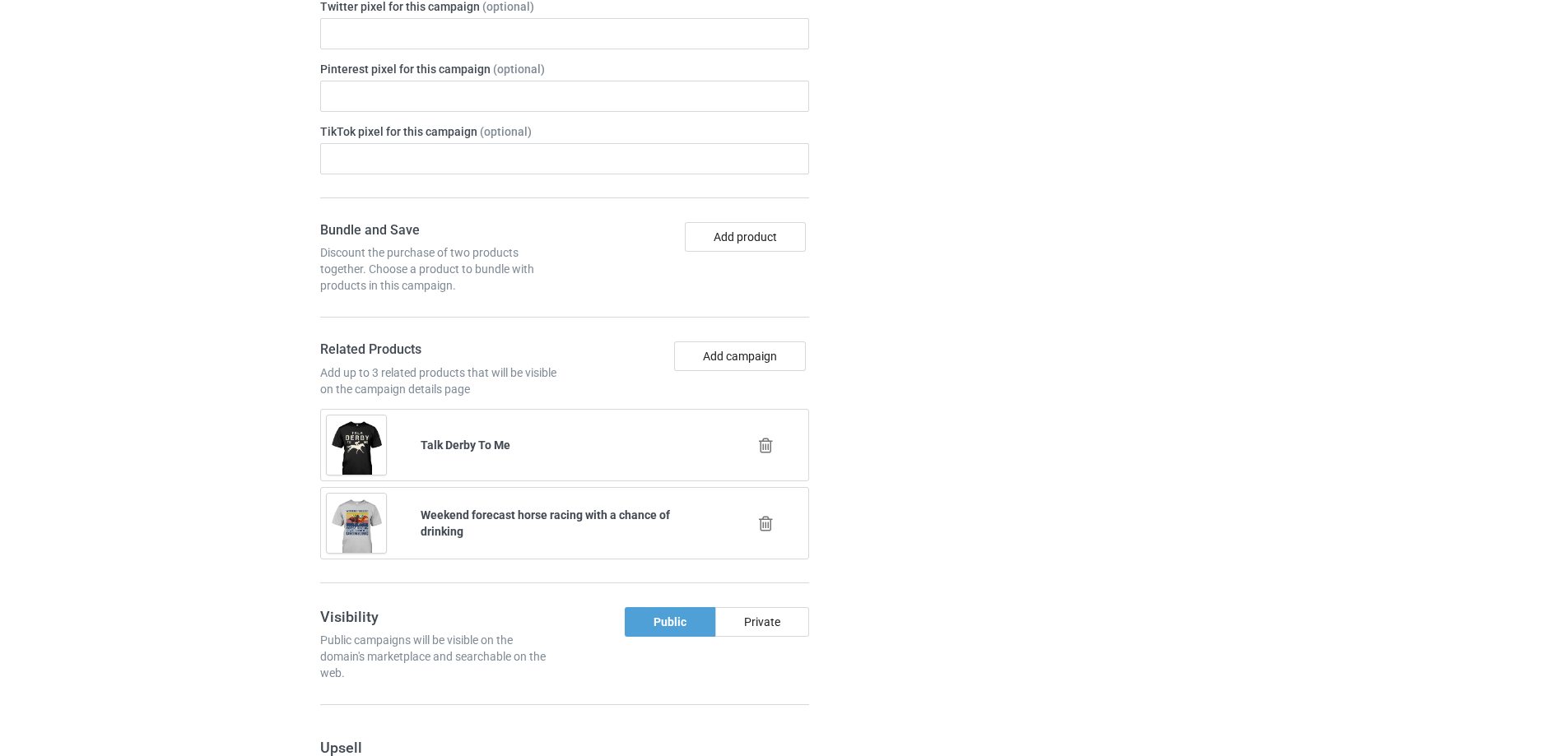
click at [806, 342] on div "Add campaign" at bounding box center [689, 356] width 239 height 30
click at [790, 355] on button "Add campaign" at bounding box center [740, 356] width 132 height 30
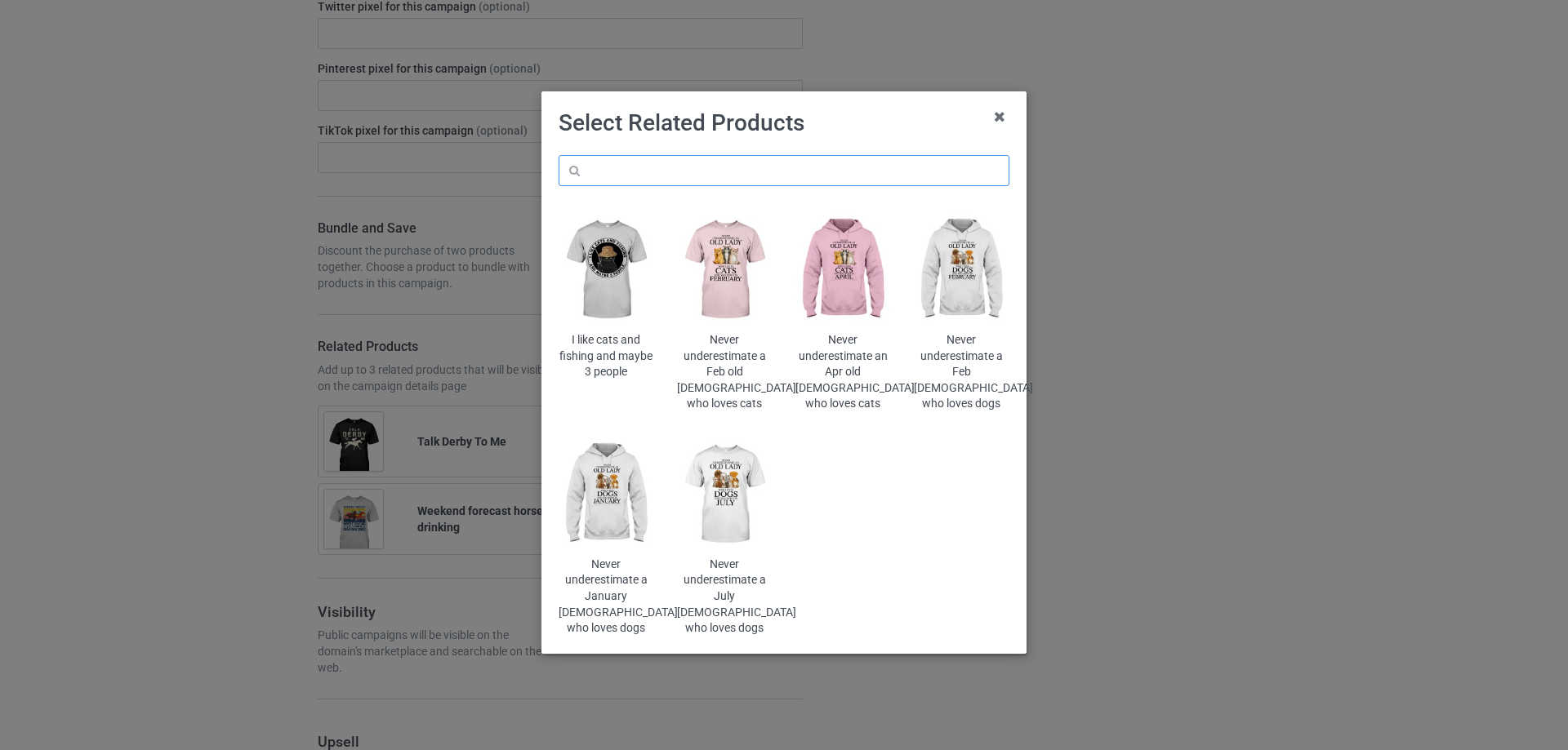
click at [849, 164] on input "text" at bounding box center [783, 171] width 451 height 31
type input "ư"
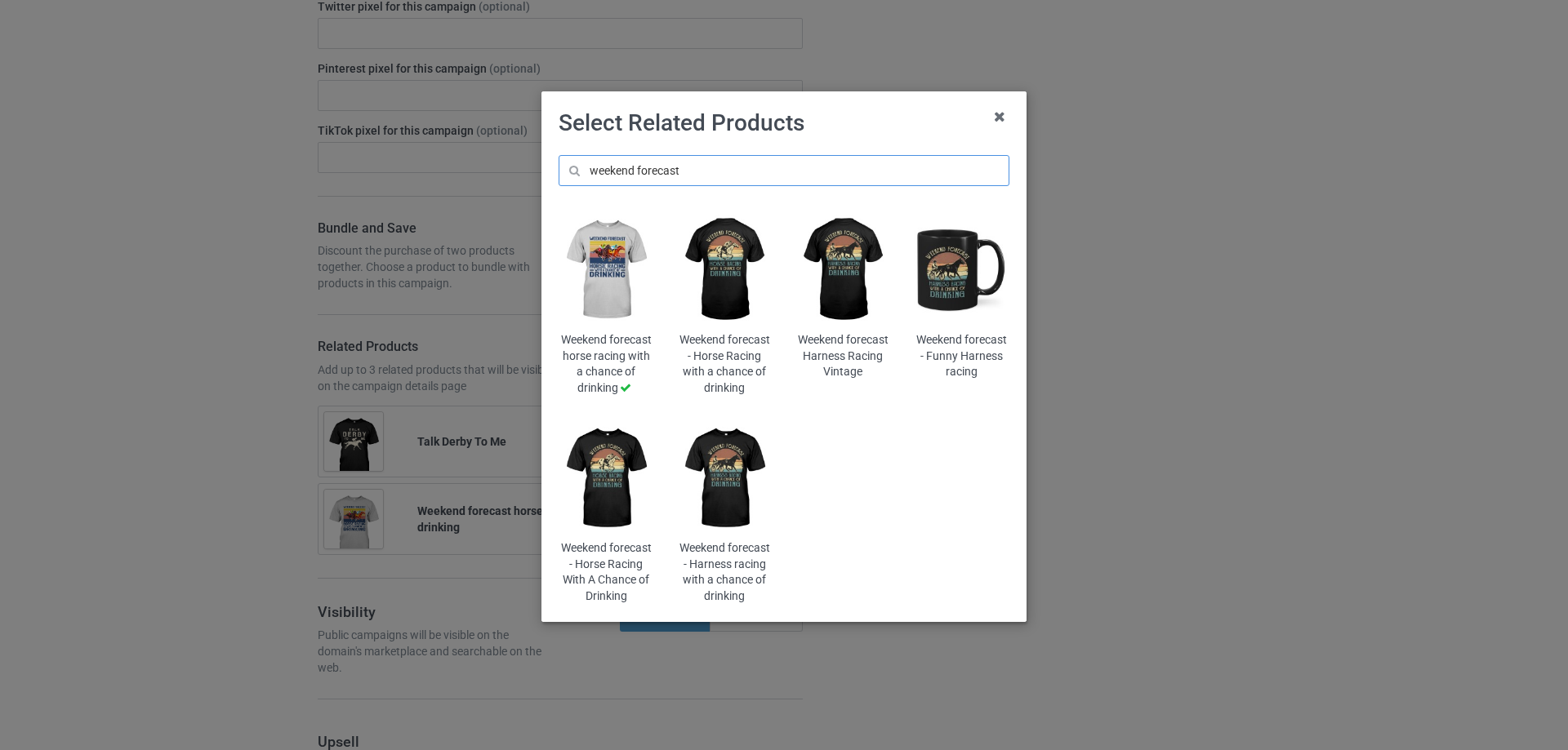
type input "weekend forecast"
click at [849, 133] on h1 "Select Related Products" at bounding box center [783, 124] width 451 height 30
drag, startPoint x: 886, startPoint y: 405, endPoint x: 892, endPoint y: 468, distance: 63.3
click at [892, 468] on div "Weekend forecast horse racing with a chance of drinking Weekend forecast - Hors…" at bounding box center [783, 408] width 473 height 417
click at [729, 267] on img at bounding box center [725, 269] width 96 height 119
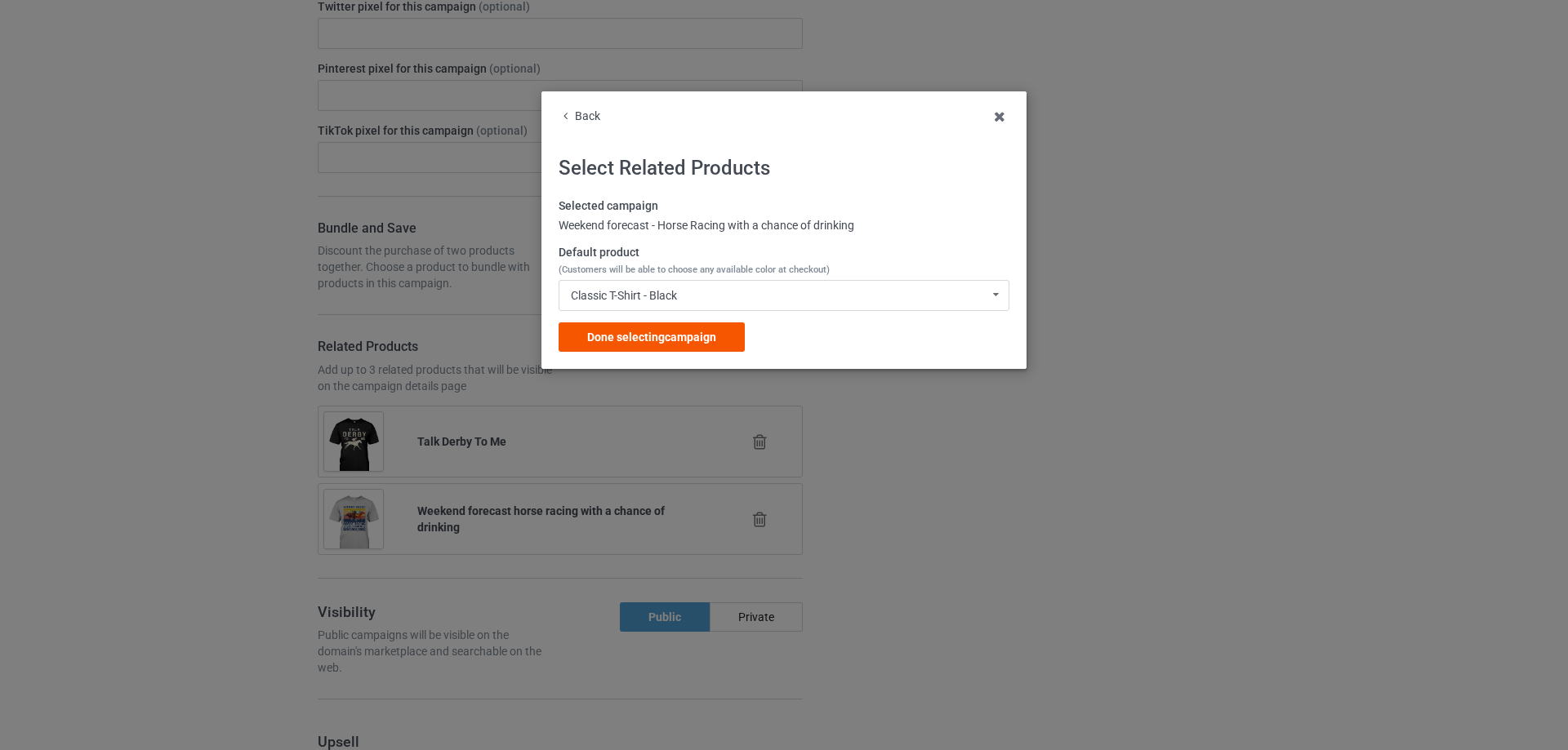
click at [684, 337] on span "Done selecting campaign" at bounding box center [651, 337] width 129 height 13
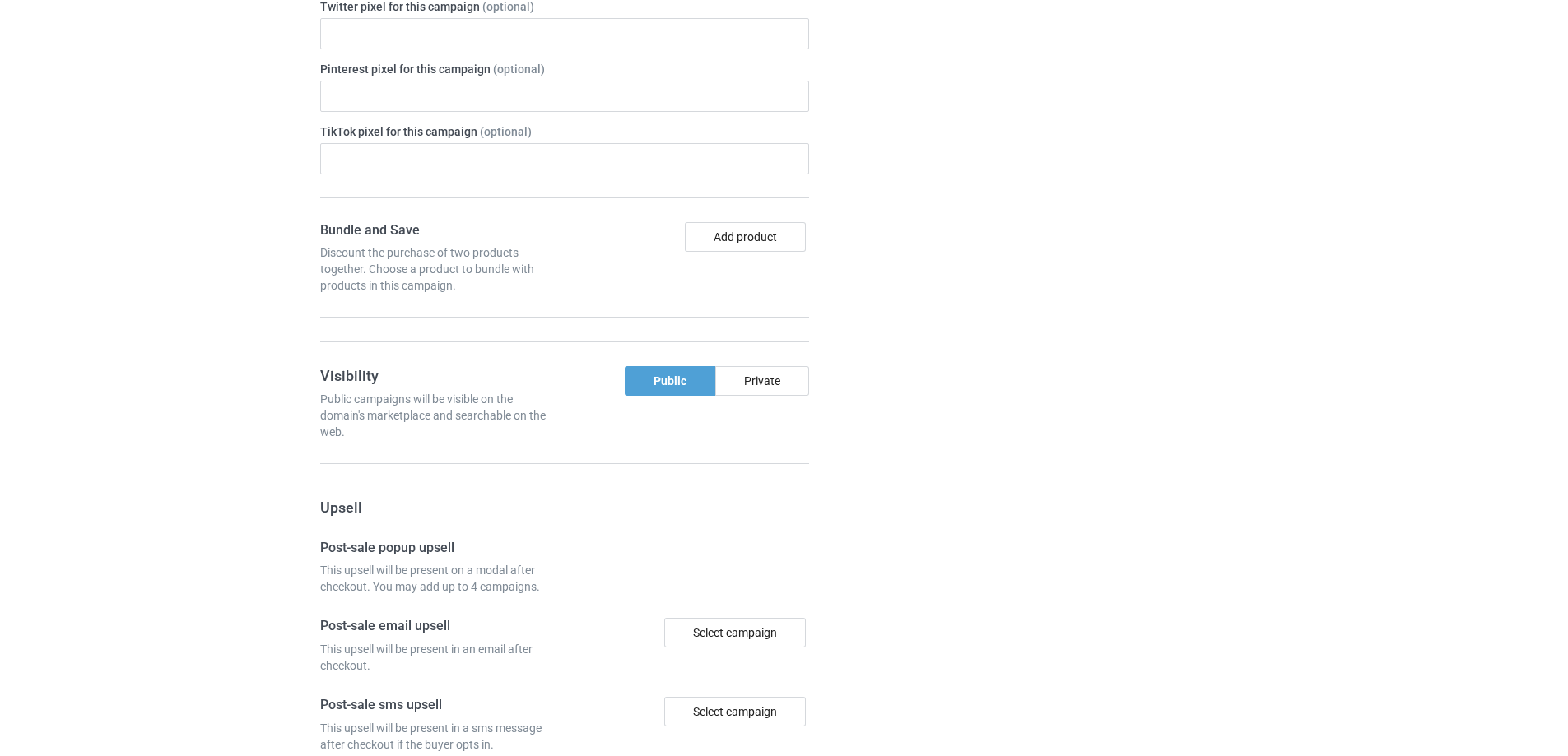
click at [995, 335] on div "Campaign details Details were duplicated from the original campaign. Any change…" at bounding box center [1111, 303] width 298 height 1431
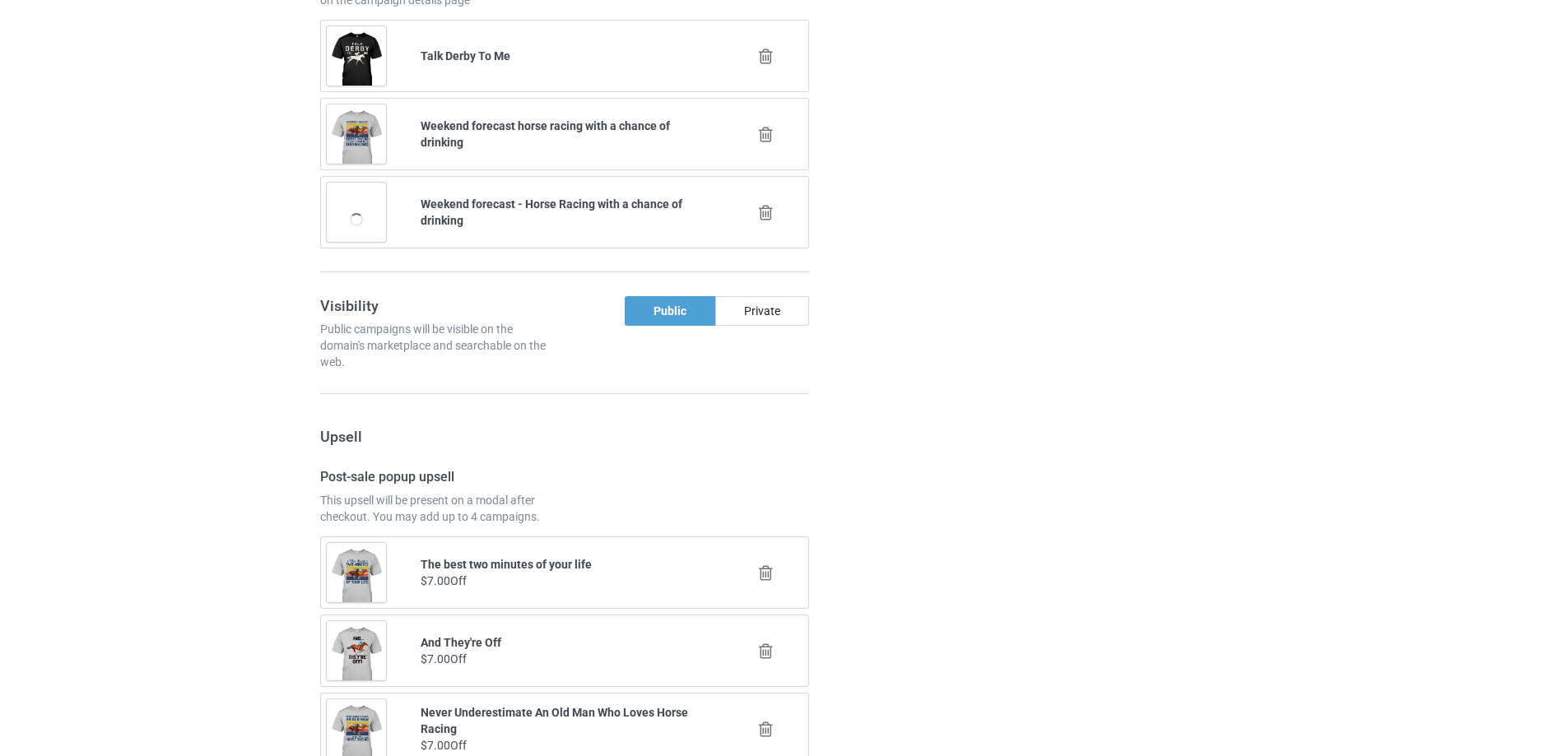
scroll to position [1418, 0]
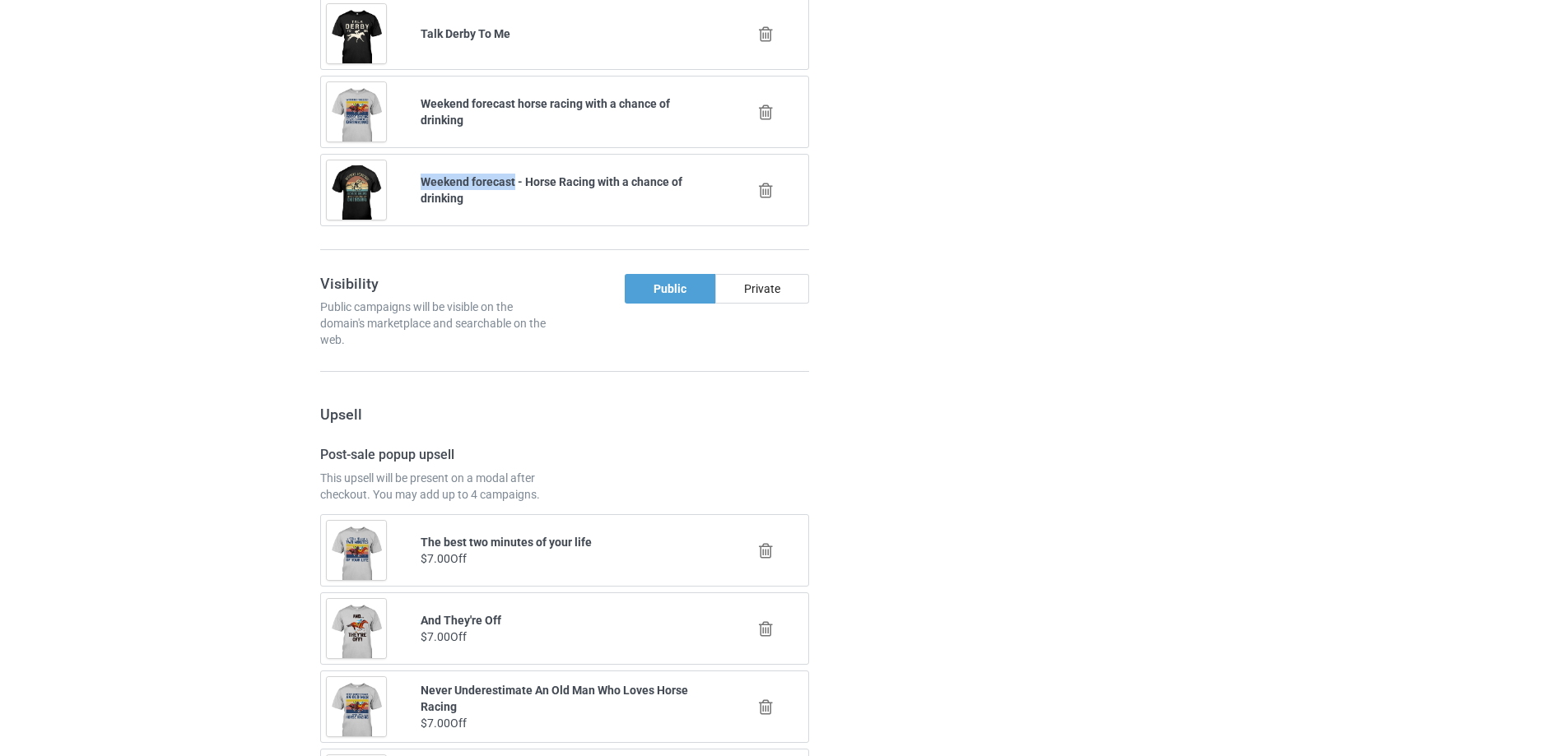
drag, startPoint x: 419, startPoint y: 180, endPoint x: 513, endPoint y: 188, distance: 94.3
click at [513, 188] on div "Weekend forecast - Horse Racing with a chance of drinking" at bounding box center [565, 190] width 312 height 56
copy b "Weekend forecast"
click at [1167, 398] on div "Campaign details Details were duplicated from the original campaign. Any change…" at bounding box center [1111, 410] width 298 height 2468
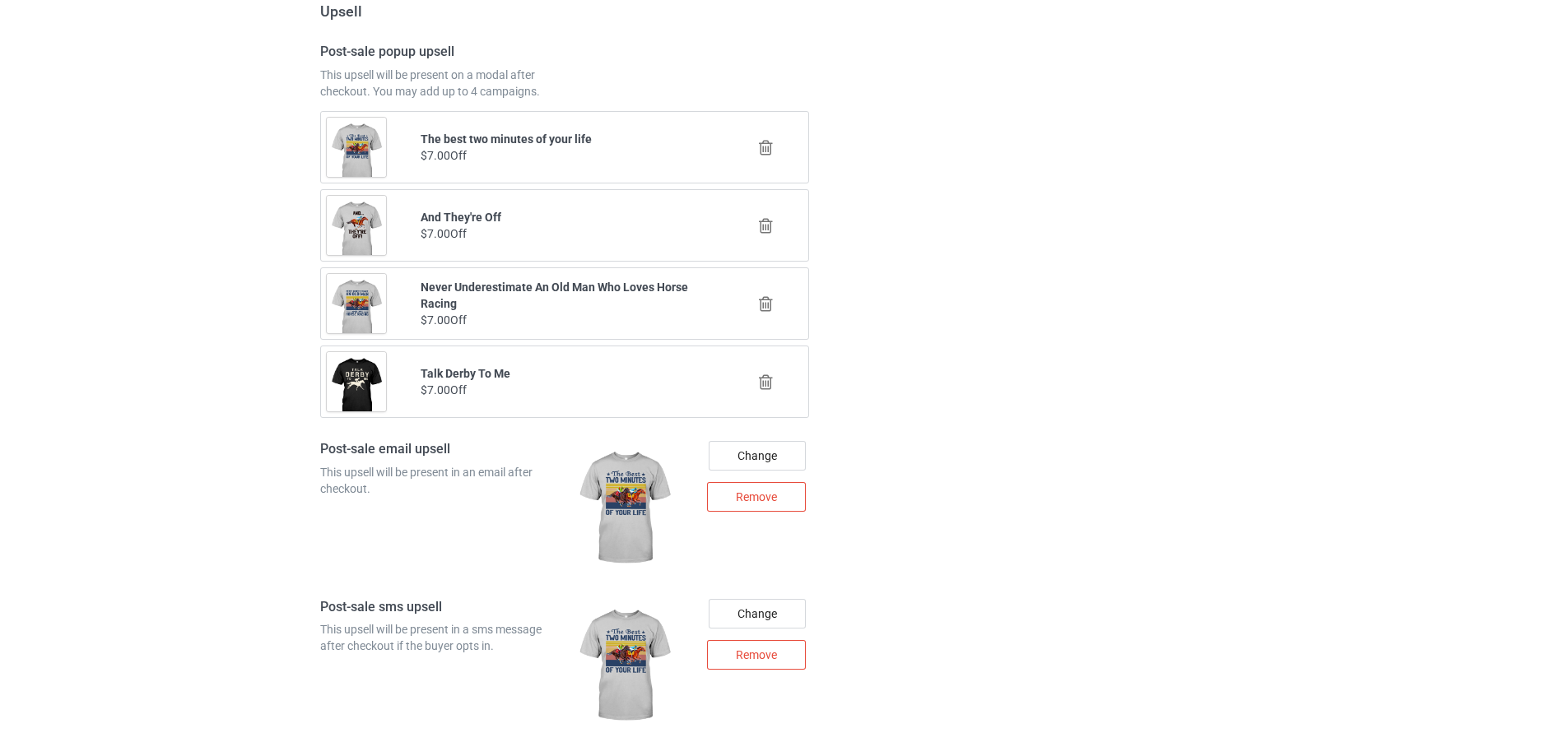
scroll to position [1830, 0]
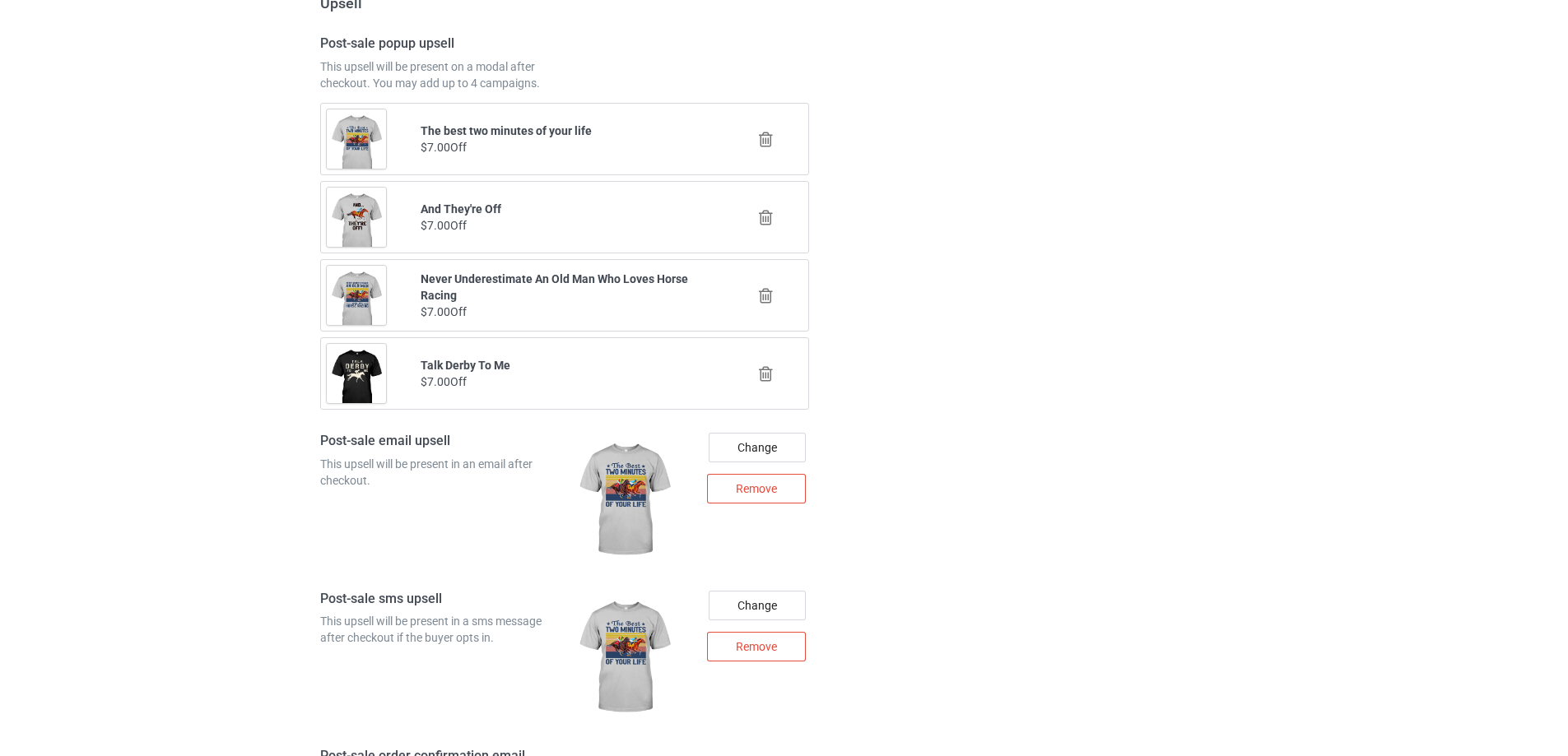
click at [764, 378] on icon at bounding box center [766, 374] width 20 height 18
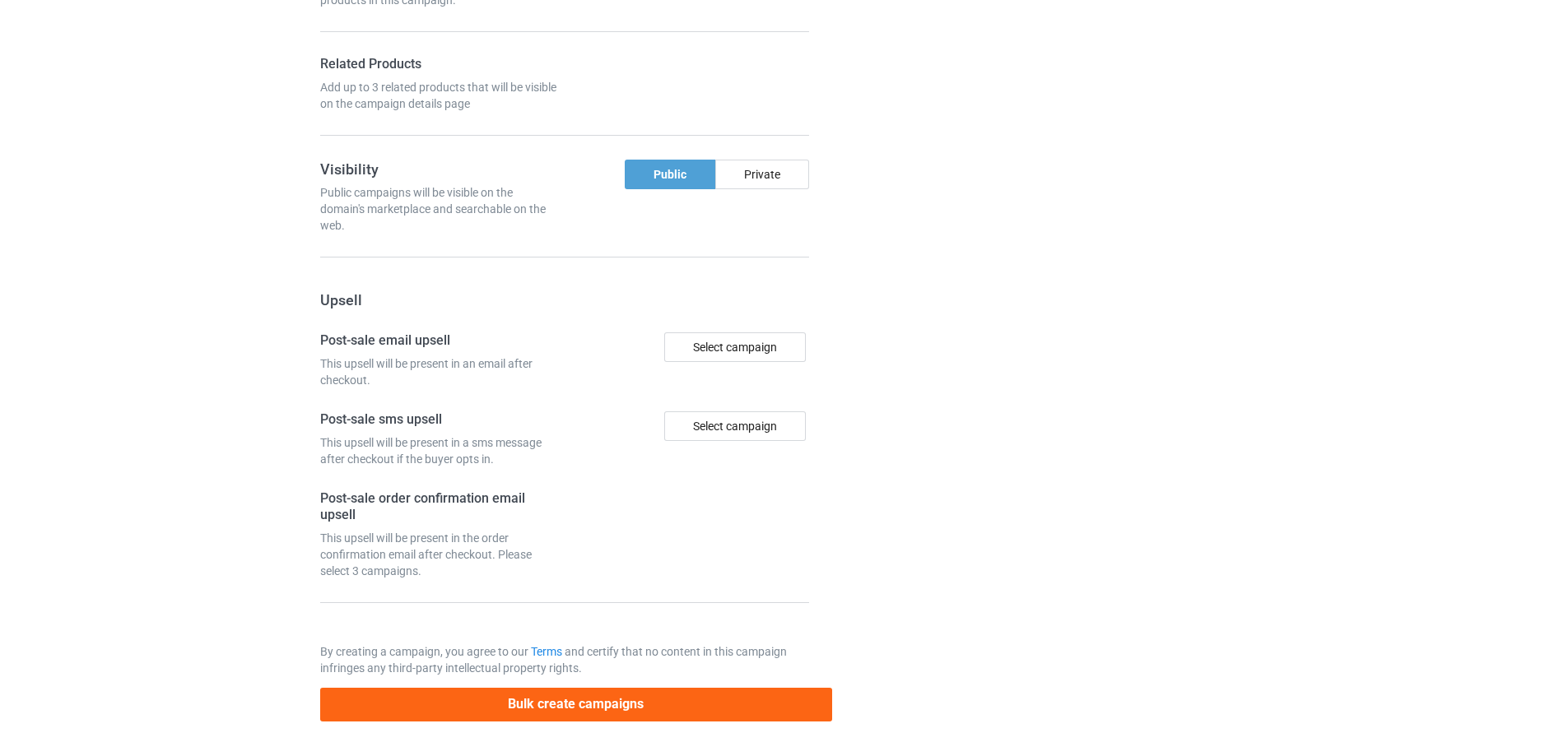
click at [940, 370] on div at bounding box center [902, 17] width 118 height 1431
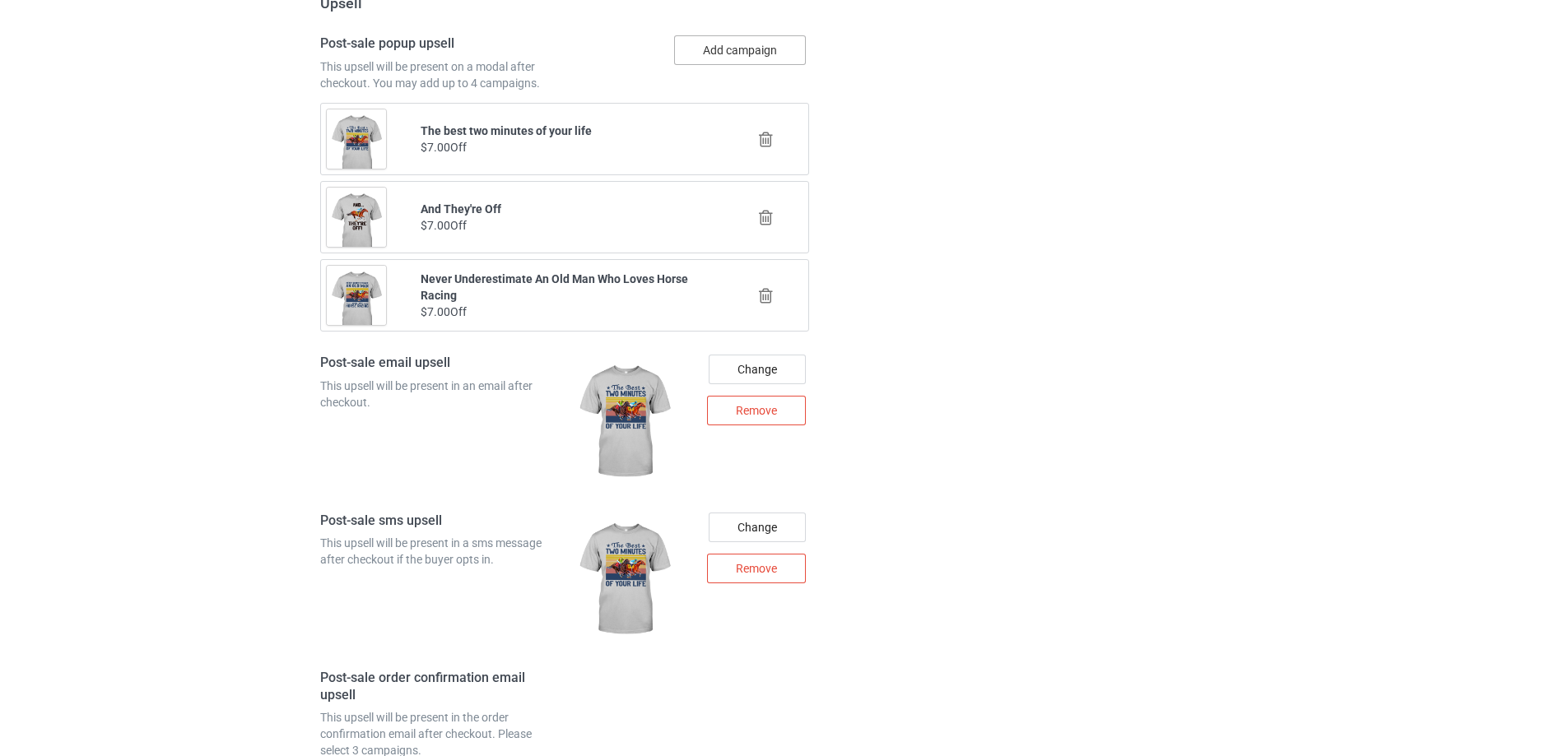
click at [766, 47] on button "Add campaign" at bounding box center [740, 50] width 132 height 30
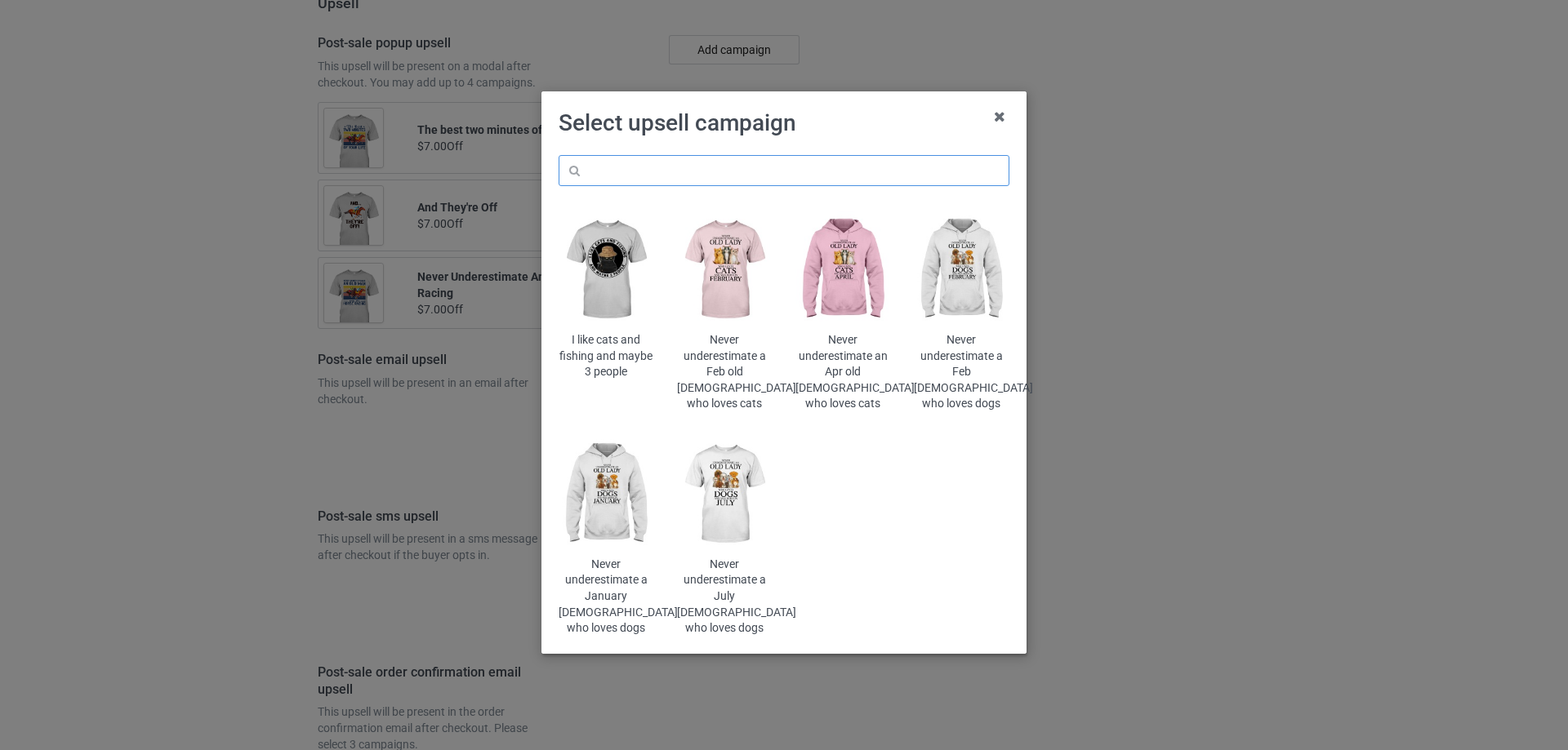
click at [690, 182] on input "text" at bounding box center [783, 171] width 451 height 31
paste input "Weekend forecast"
type input "Weekend forecast"
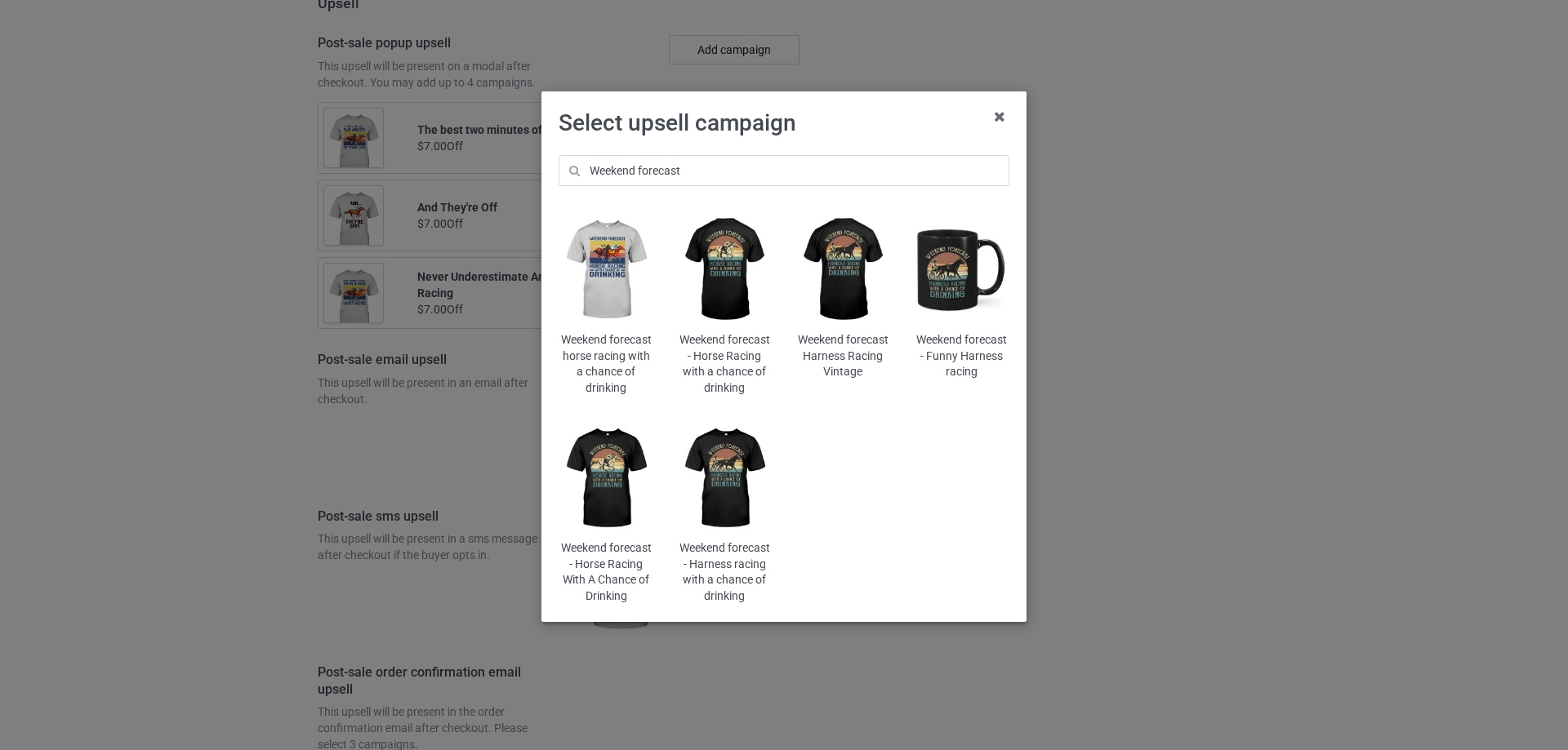
click at [792, 129] on h1 "Select upsell campaign" at bounding box center [783, 124] width 451 height 30
click at [607, 470] on img at bounding box center [606, 478] width 96 height 119
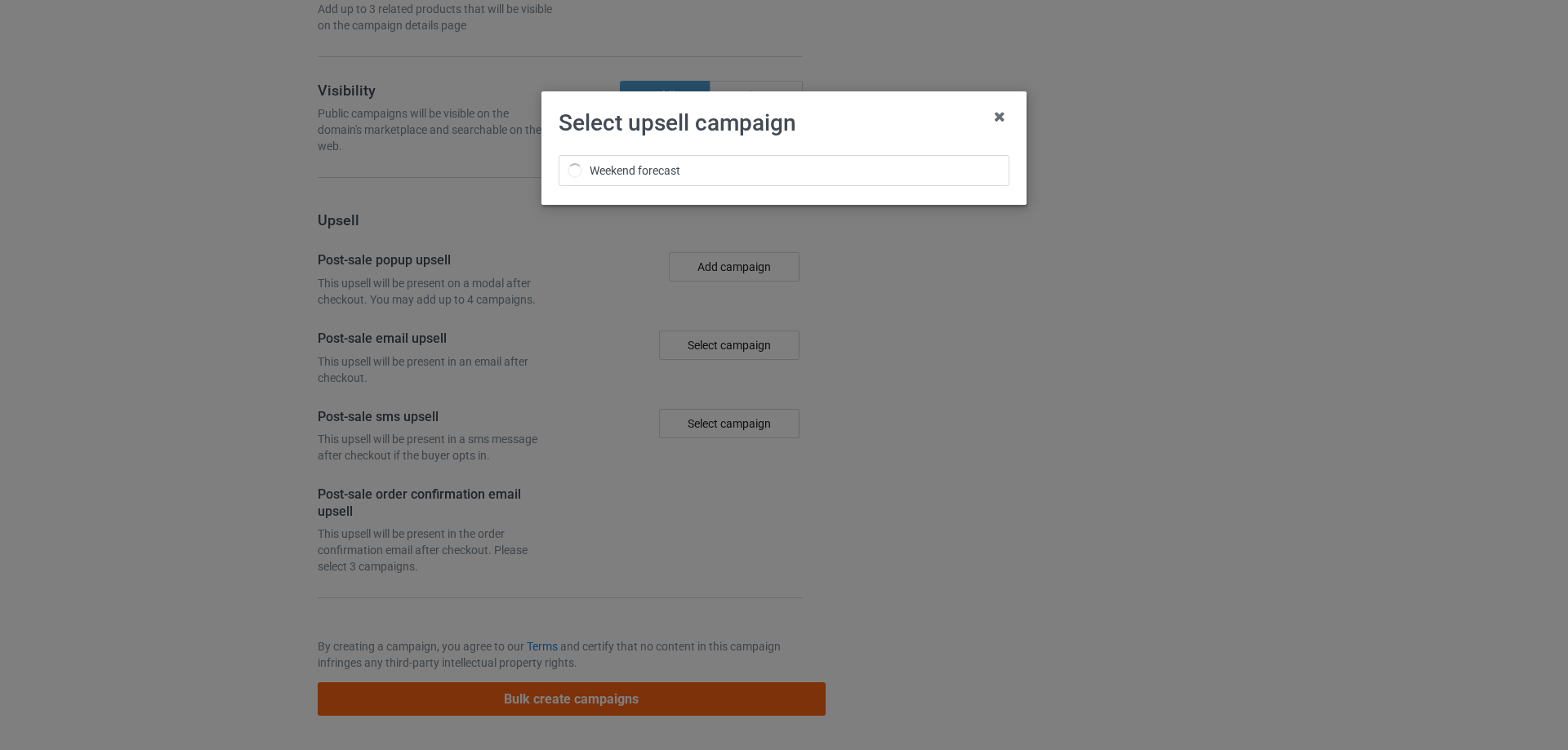
scroll to position [1815, 0]
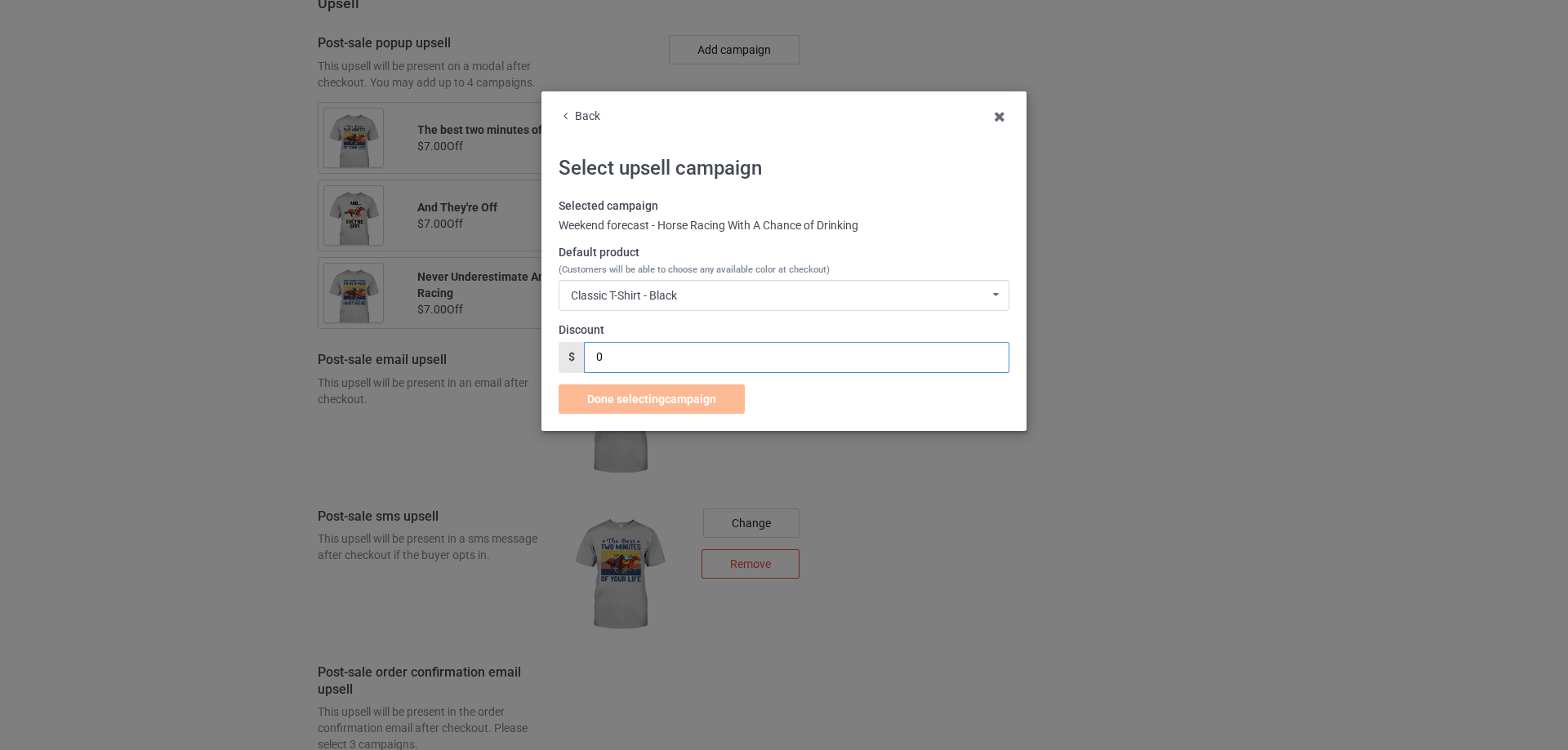
drag, startPoint x: 622, startPoint y: 358, endPoint x: 551, endPoint y: 352, distance: 71.3
click at [562, 359] on div "$ 0" at bounding box center [783, 358] width 451 height 31
type input "7"
click at [662, 405] on span "Done selecting campaign" at bounding box center [651, 399] width 129 height 13
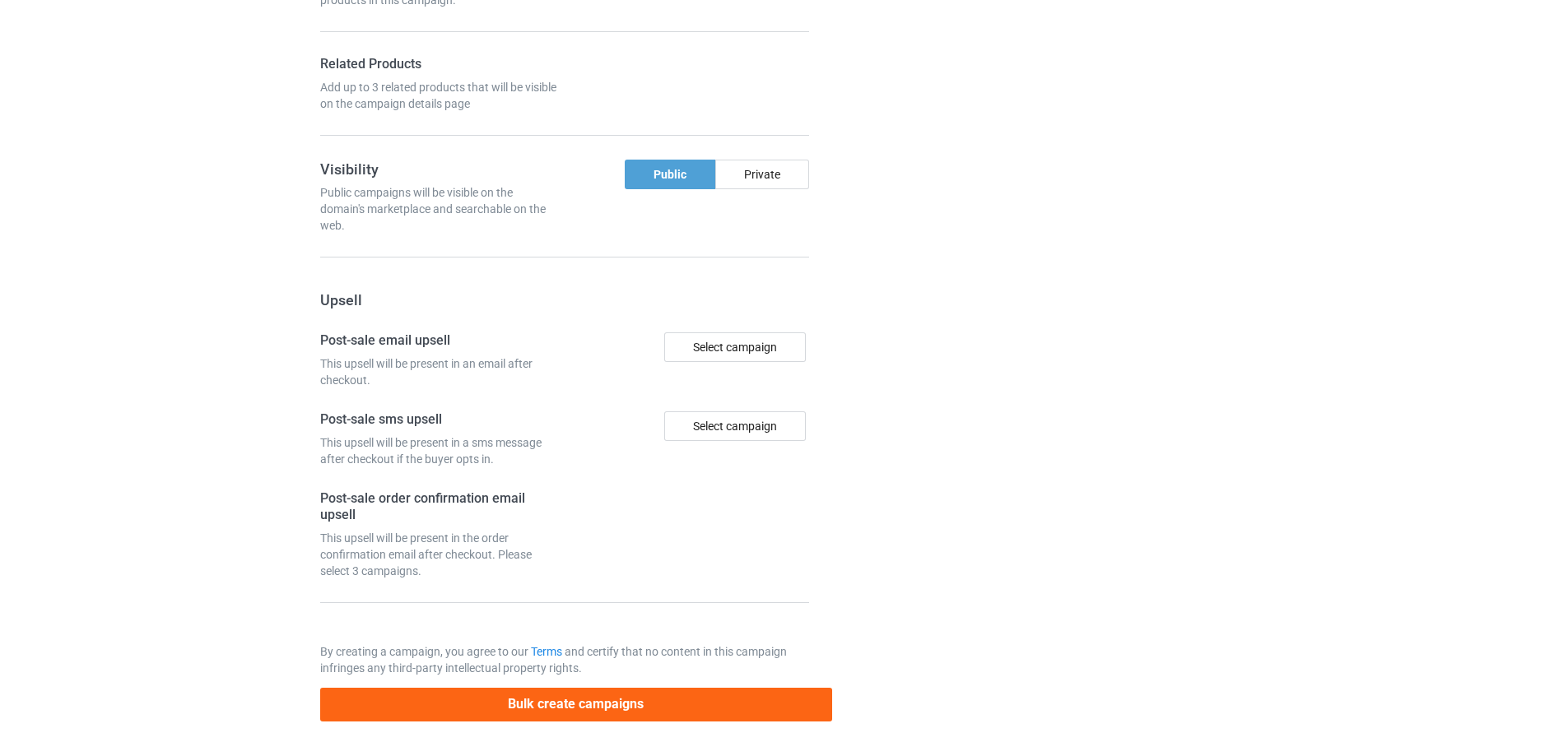
click at [945, 395] on div at bounding box center [902, 17] width 118 height 1431
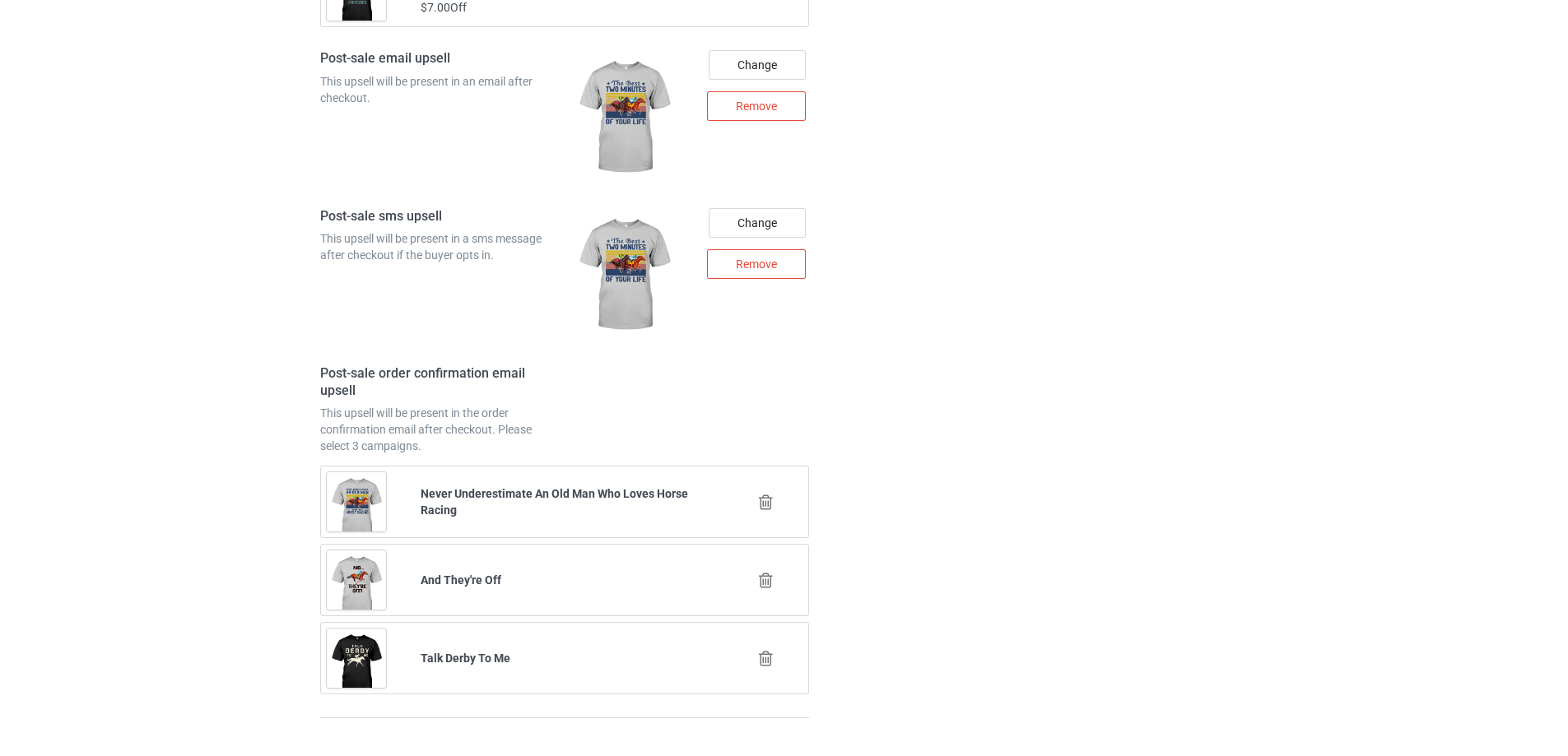
scroll to position [2329, 0]
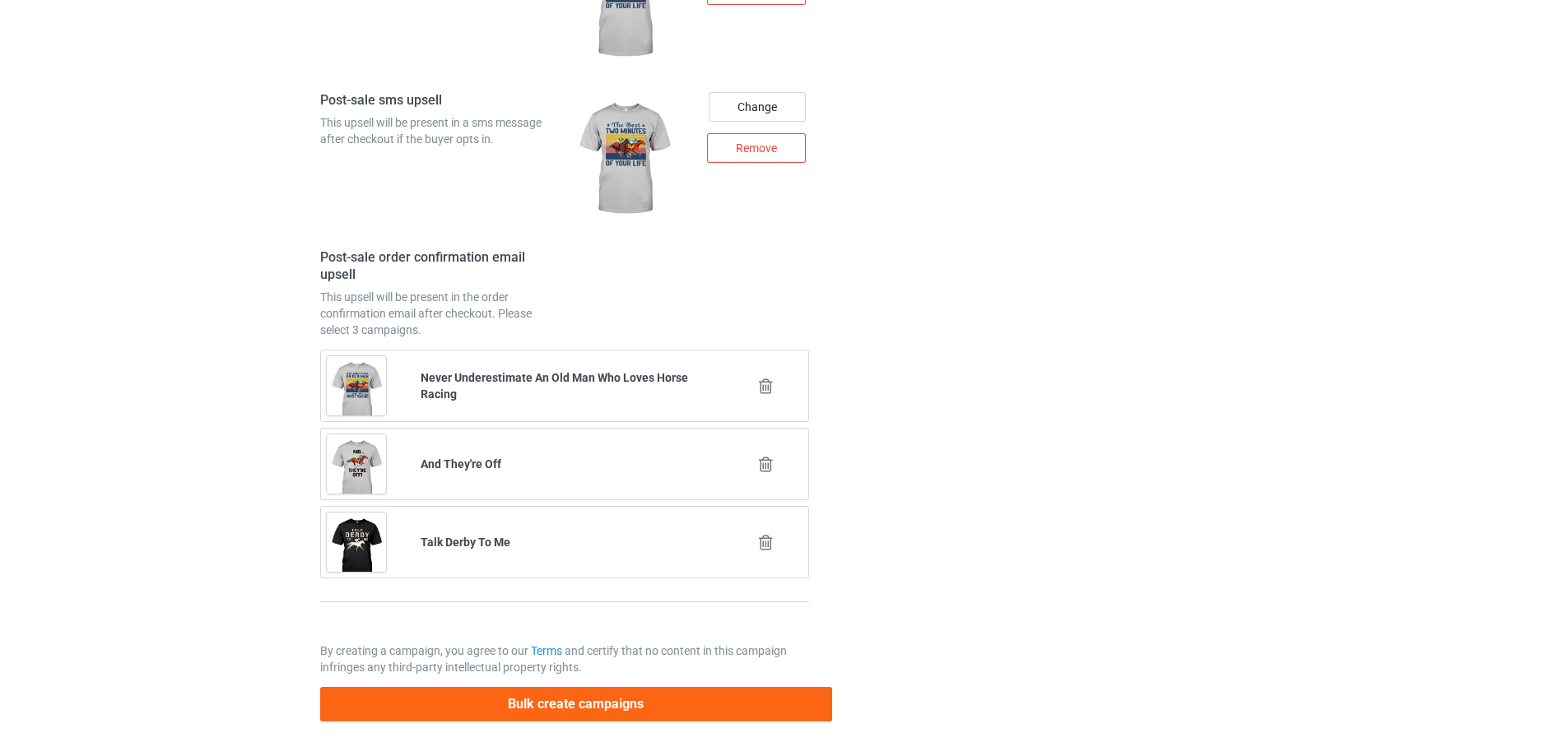
drag, startPoint x: 620, startPoint y: 707, endPoint x: 645, endPoint y: 696, distance: 27.3
click at [622, 707] on button "Bulk create campaigns" at bounding box center [576, 704] width 512 height 33
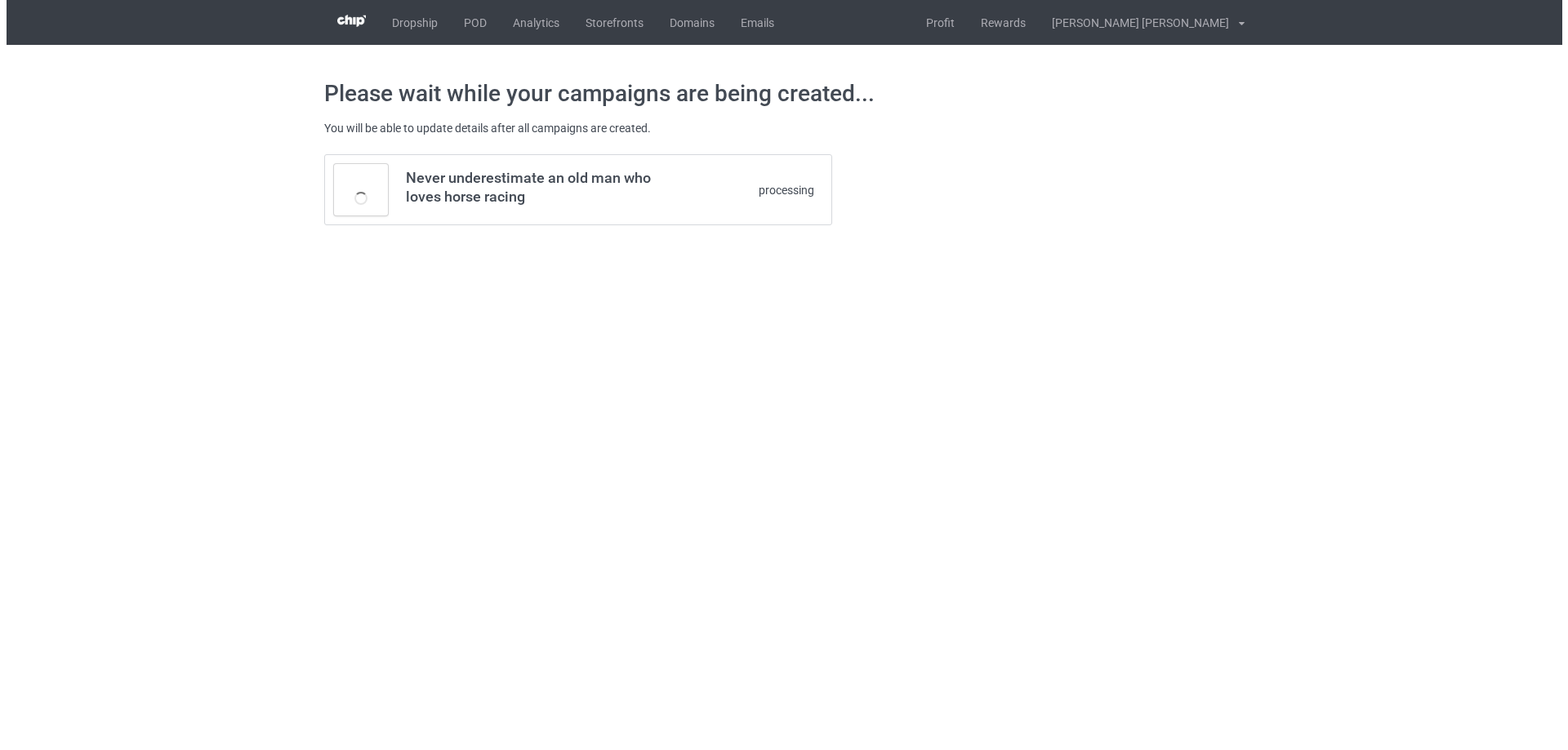
scroll to position [0, 0]
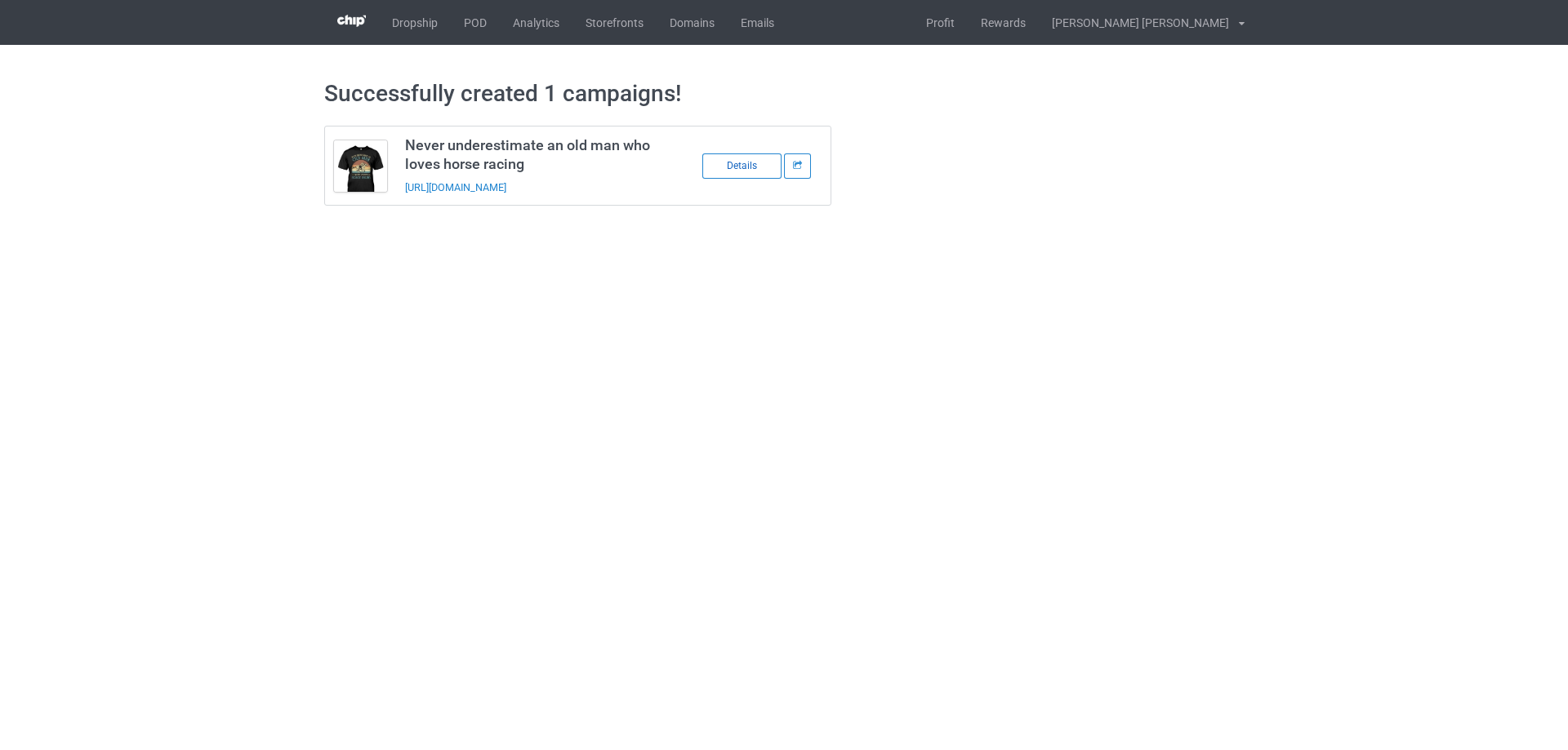
click at [742, 156] on div "Details" at bounding box center [742, 165] width 79 height 25
